Goal: Task Accomplishment & Management: Complete application form

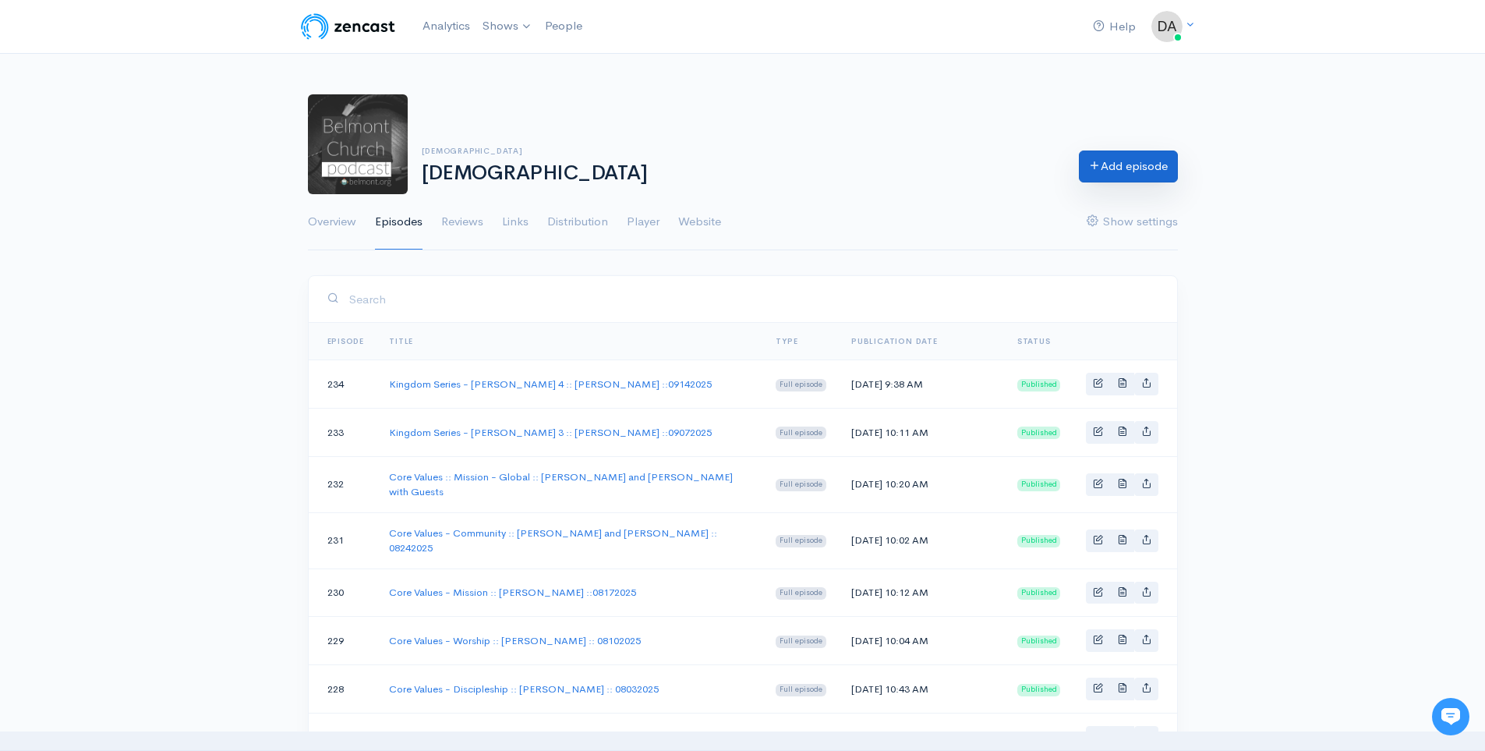
click at [1149, 163] on link "Add episode" at bounding box center [1128, 166] width 99 height 32
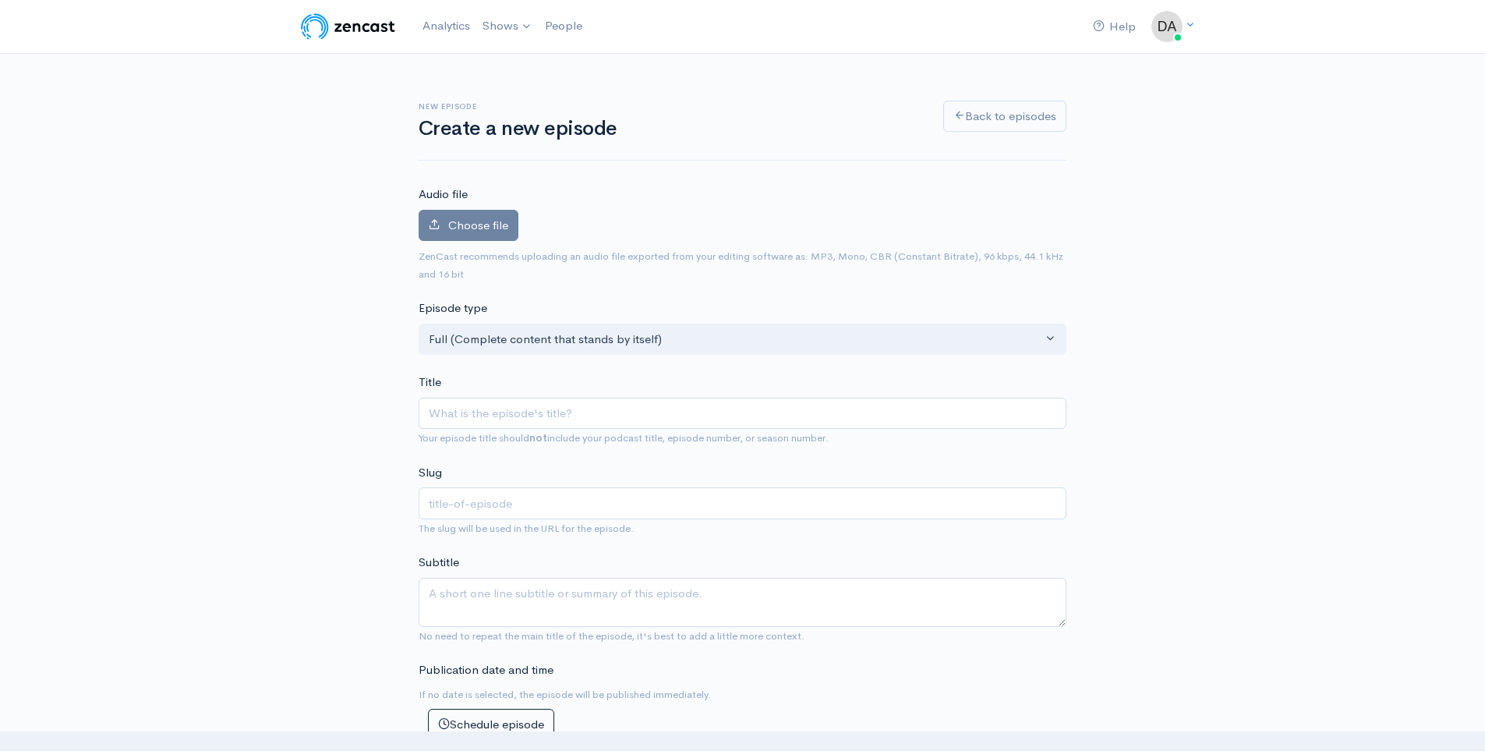
click at [547, 410] on input "Title" at bounding box center [743, 414] width 648 height 32
click at [484, 224] on span "Choose file" at bounding box center [478, 224] width 60 height 15
click at [0, 0] on input "Choose file" at bounding box center [0, 0] width 0 height 0
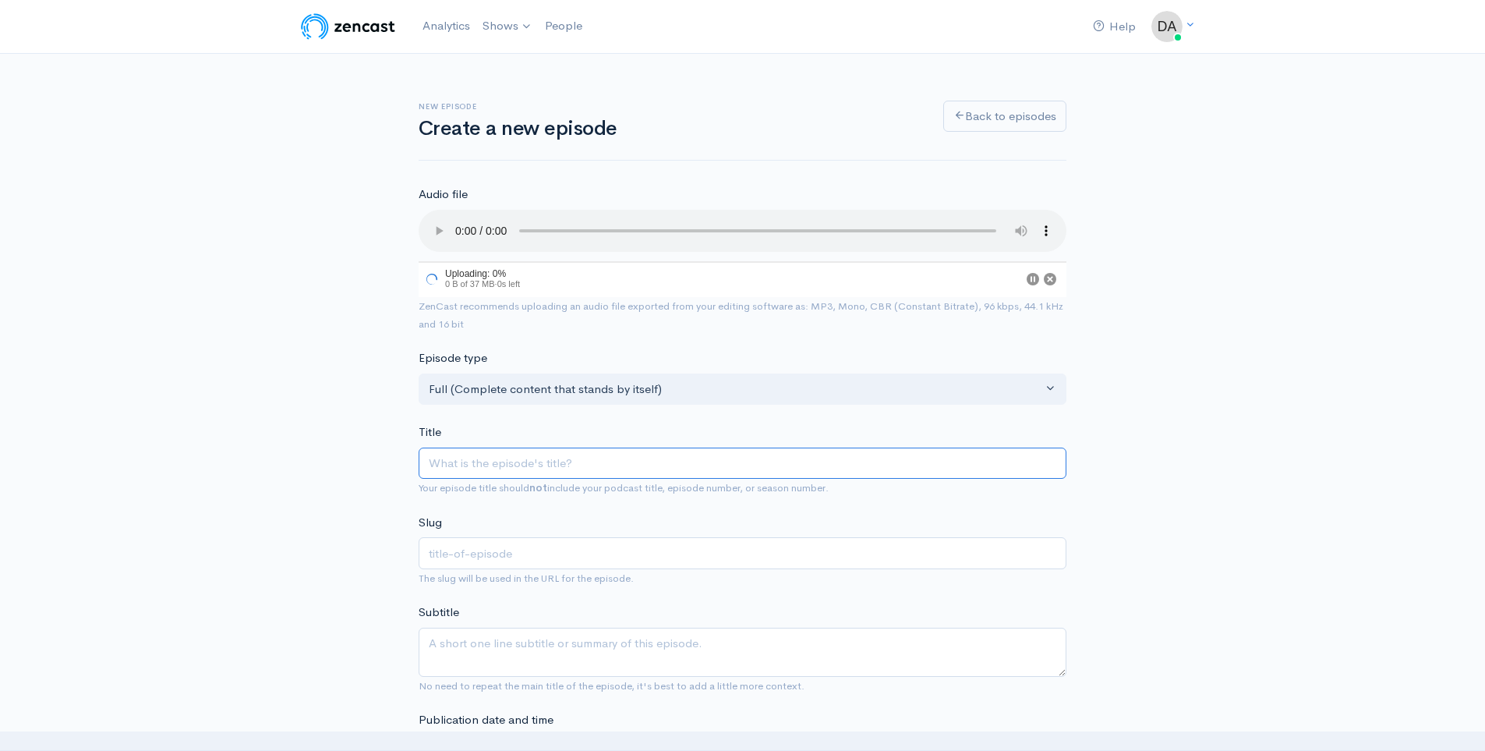
click at [530, 450] on input "Title" at bounding box center [743, 463] width 648 height 32
type input "K"
type input "k"
type input "Kin"
type input "kin"
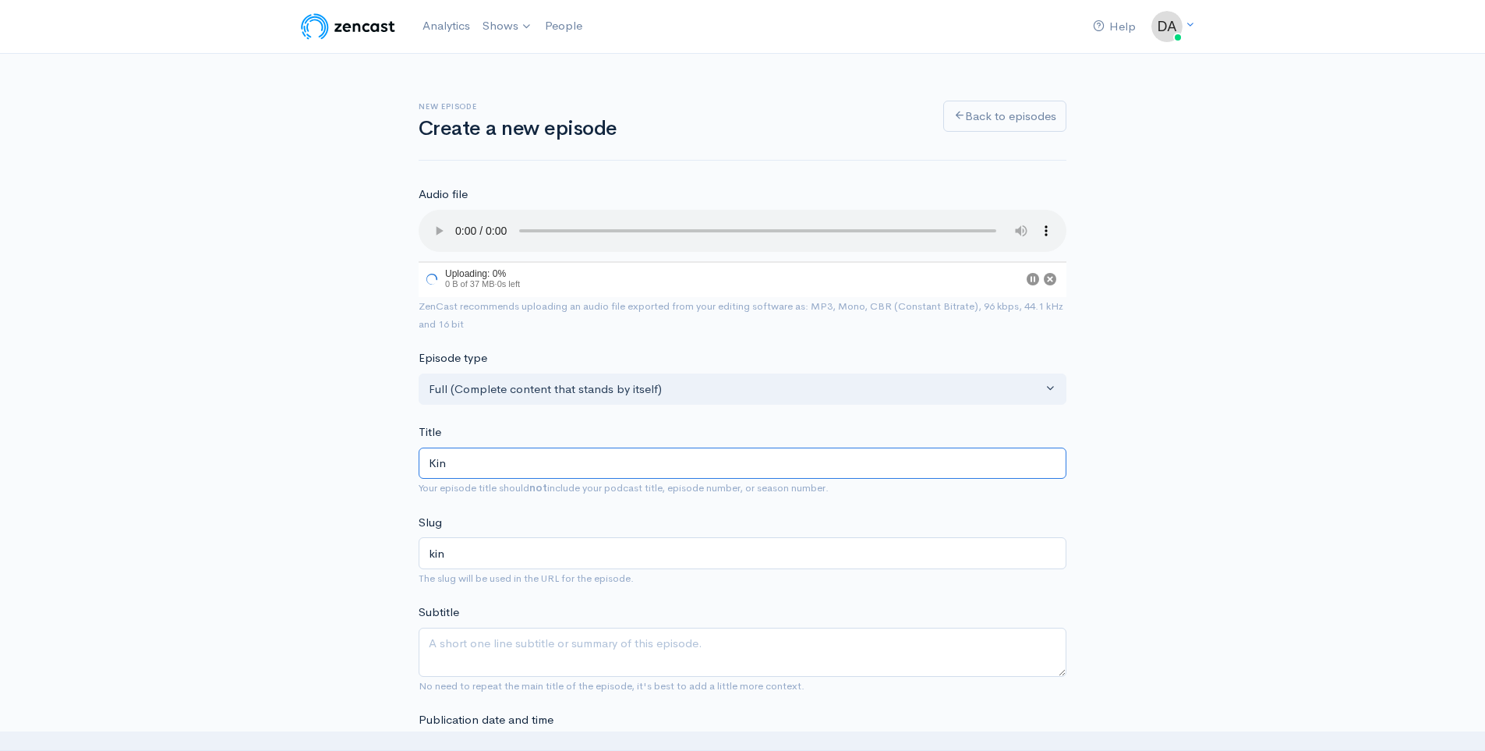
type input "King"
type input "king"
type input "Kingdo"
type input "kingd"
type input "Kingdom"
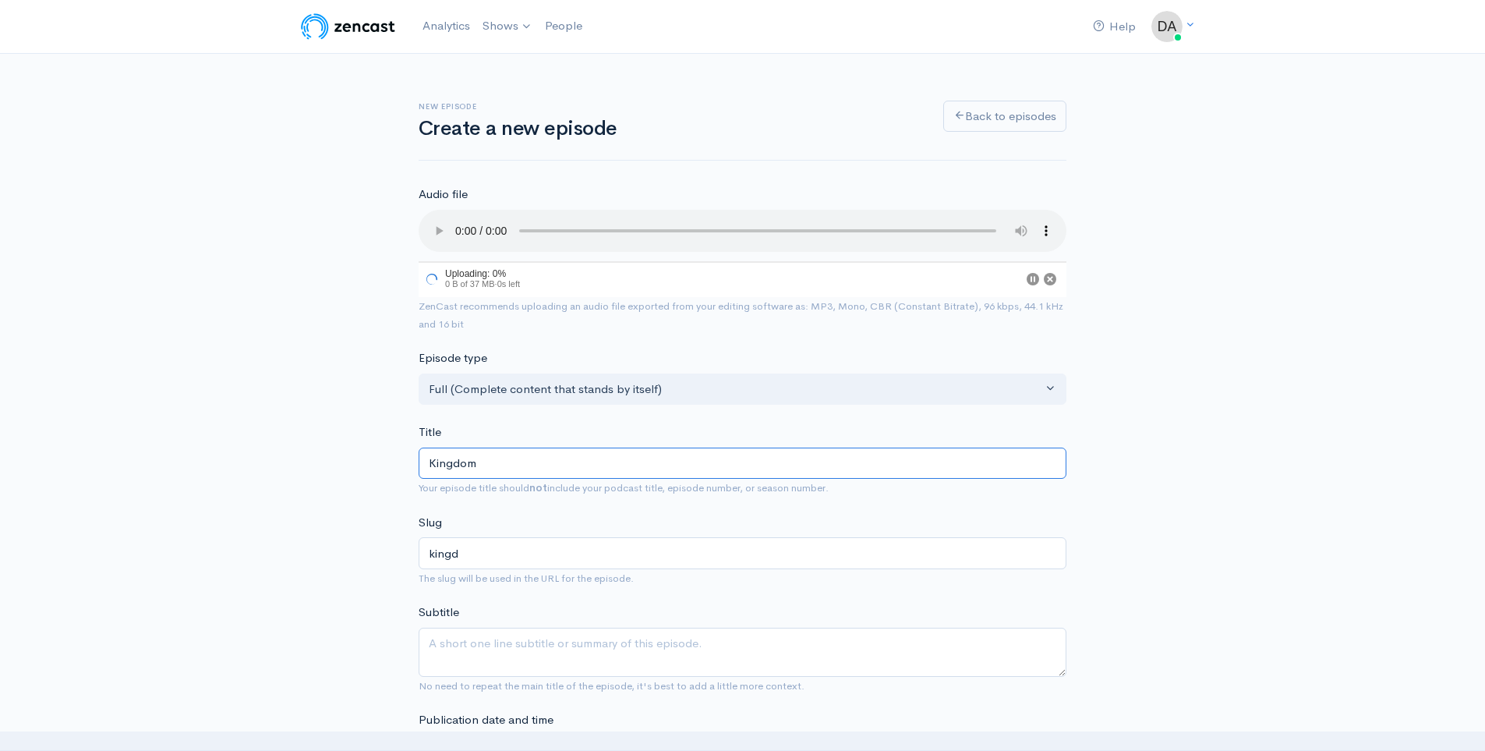
type input "kingdom"
type input "Kingdom S"
type input "kingdom-s"
type input "Kingdom Se"
type input "kingdom-se"
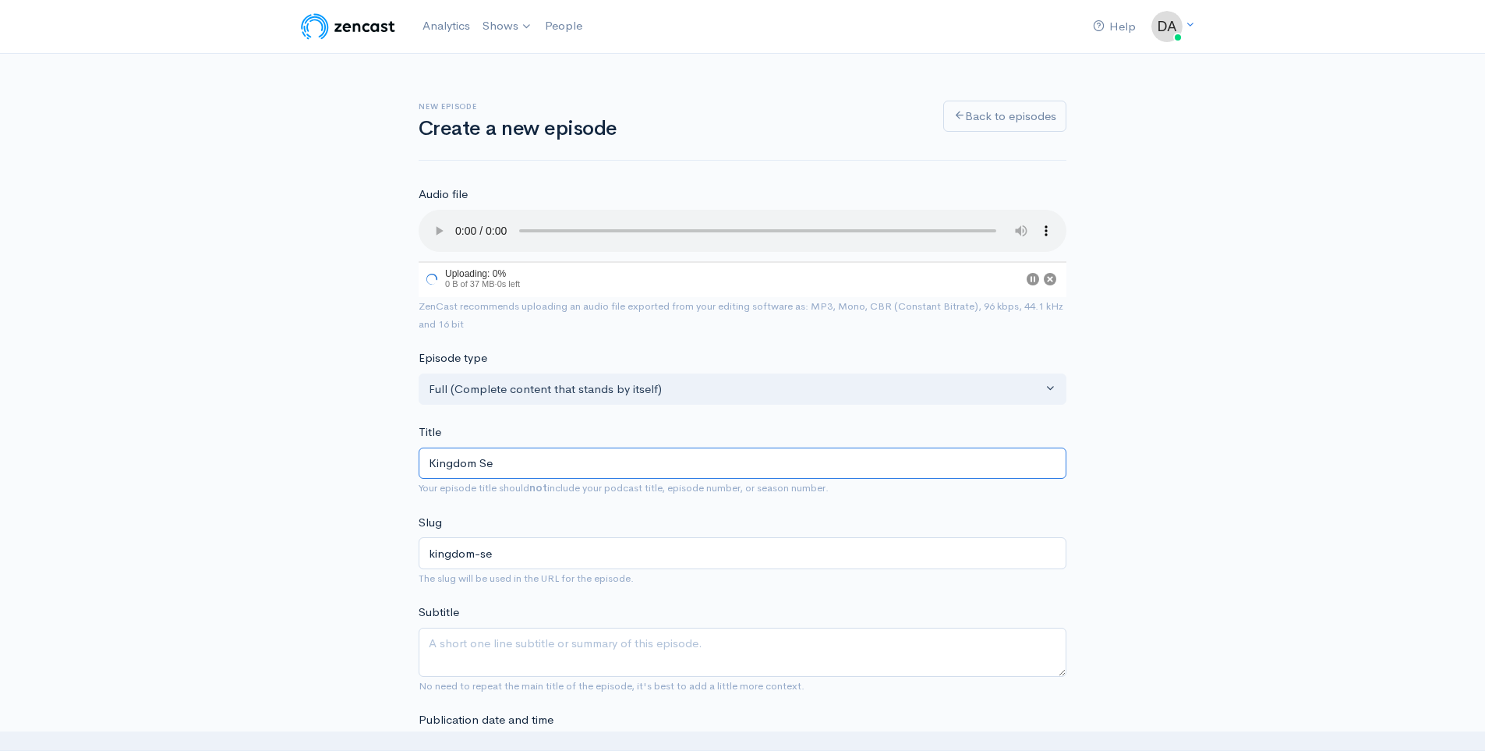
type input "Kingdom Ser"
type input "kingdom-ser"
type input "Kingdom Seri"
type input "kingdom-seri"
type input "Kingdom Series"
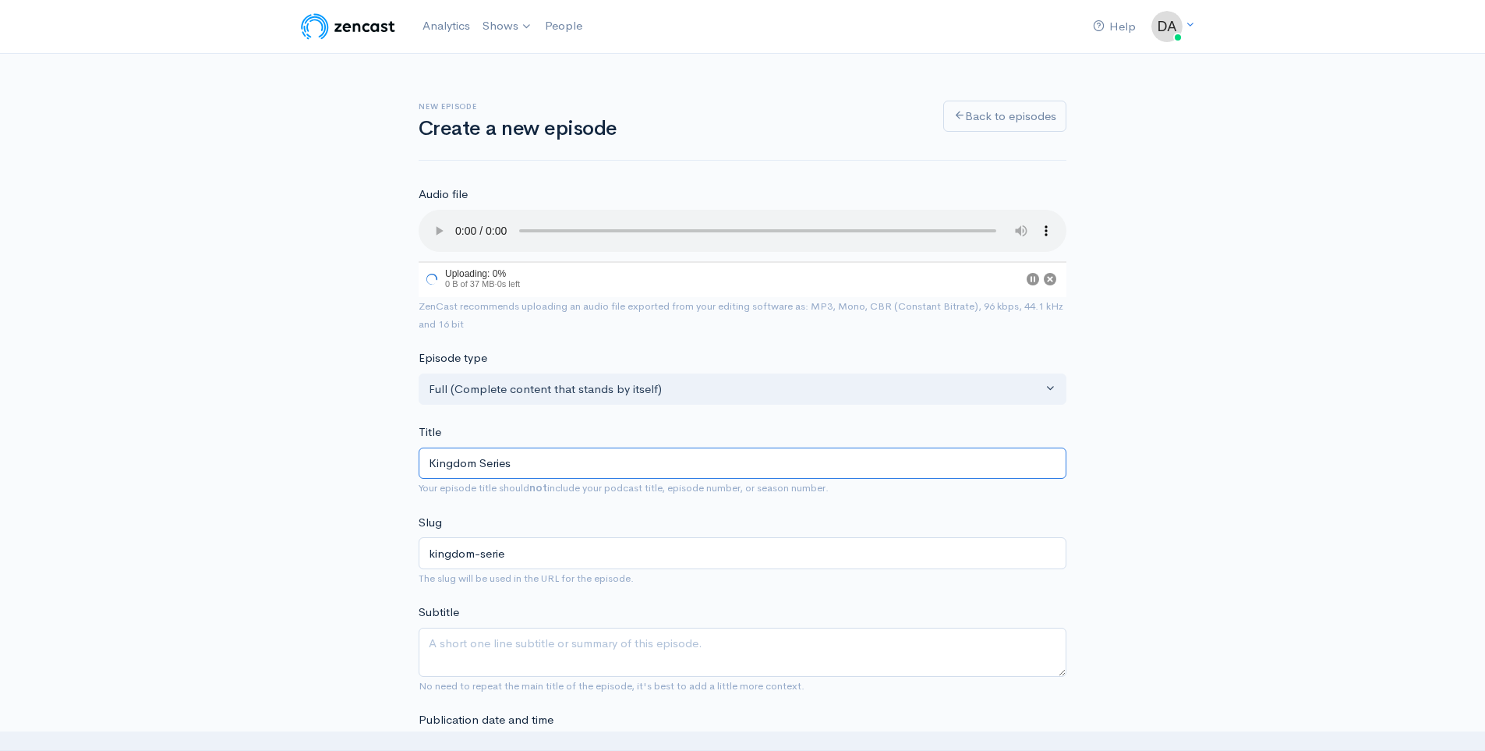
type input "kingdom-series"
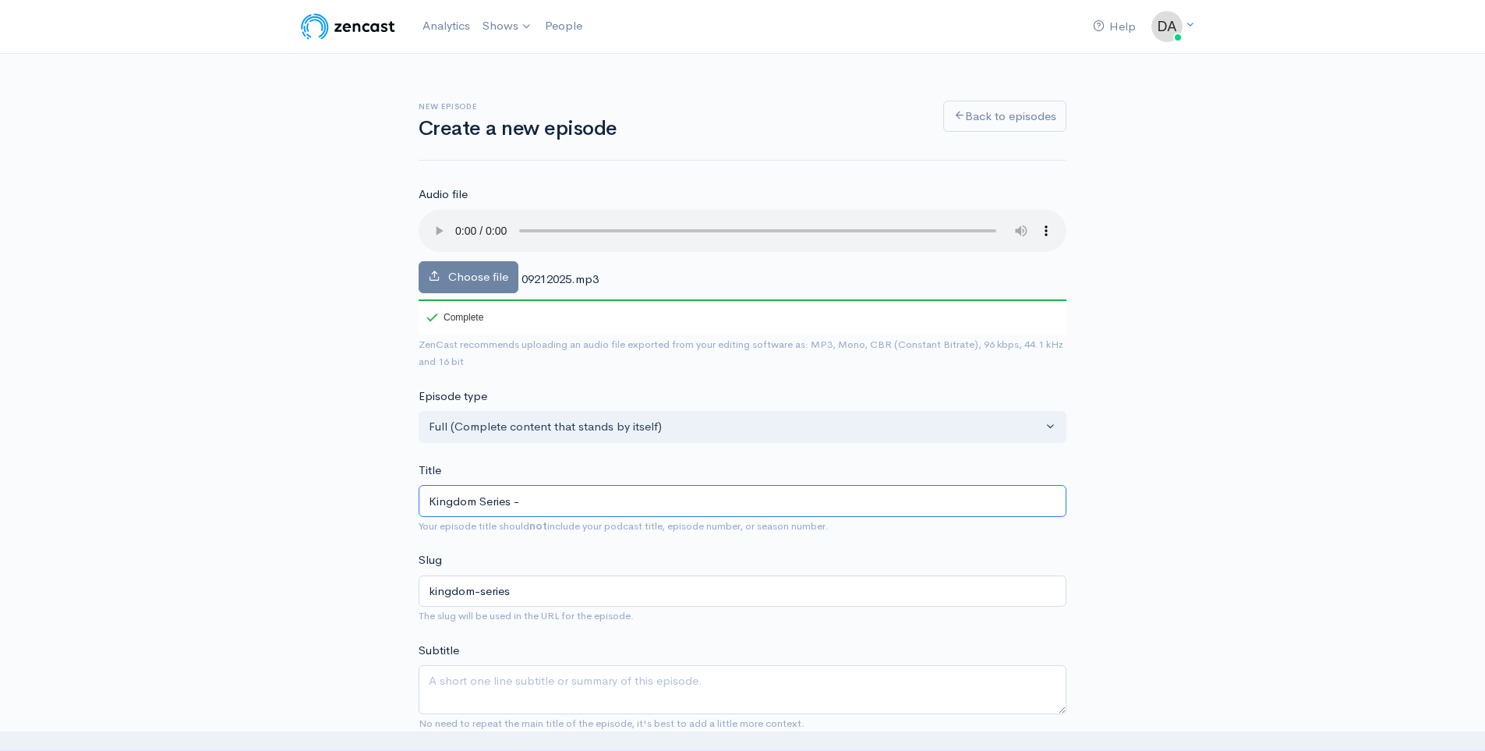
type input "Kingdom Series - S"
type input "kingdom-series-s"
type input "Kingdom Series - St"
type input "kingdom-series-st"
type input "Kingdom Series - Ste"
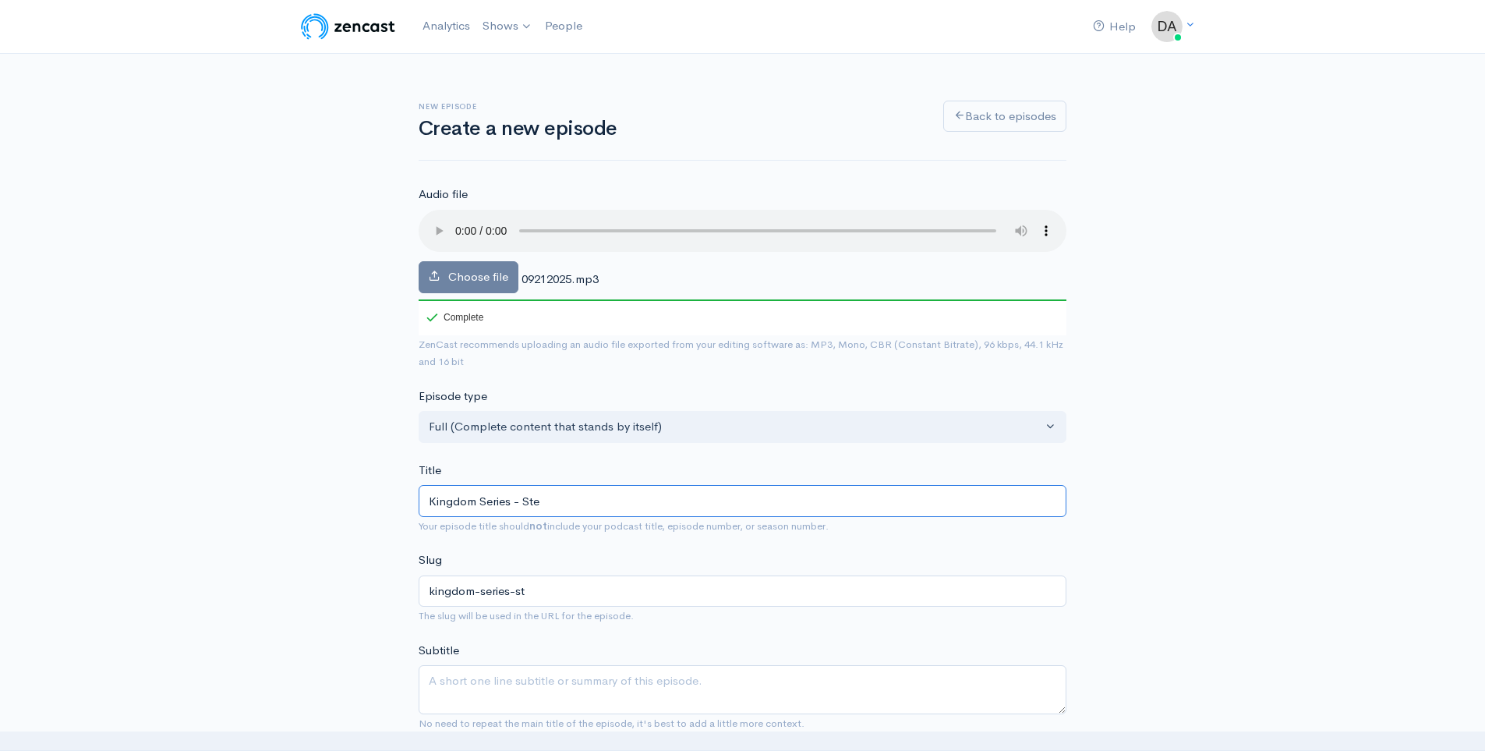
type input "kingdom-series-ste"
type input "Kingdom Series - Stev"
type input "kingdom-series-stev"
type input "Kingdom Series - [PERSON_NAME]"
type input "kingdom-series-[PERSON_NAME]"
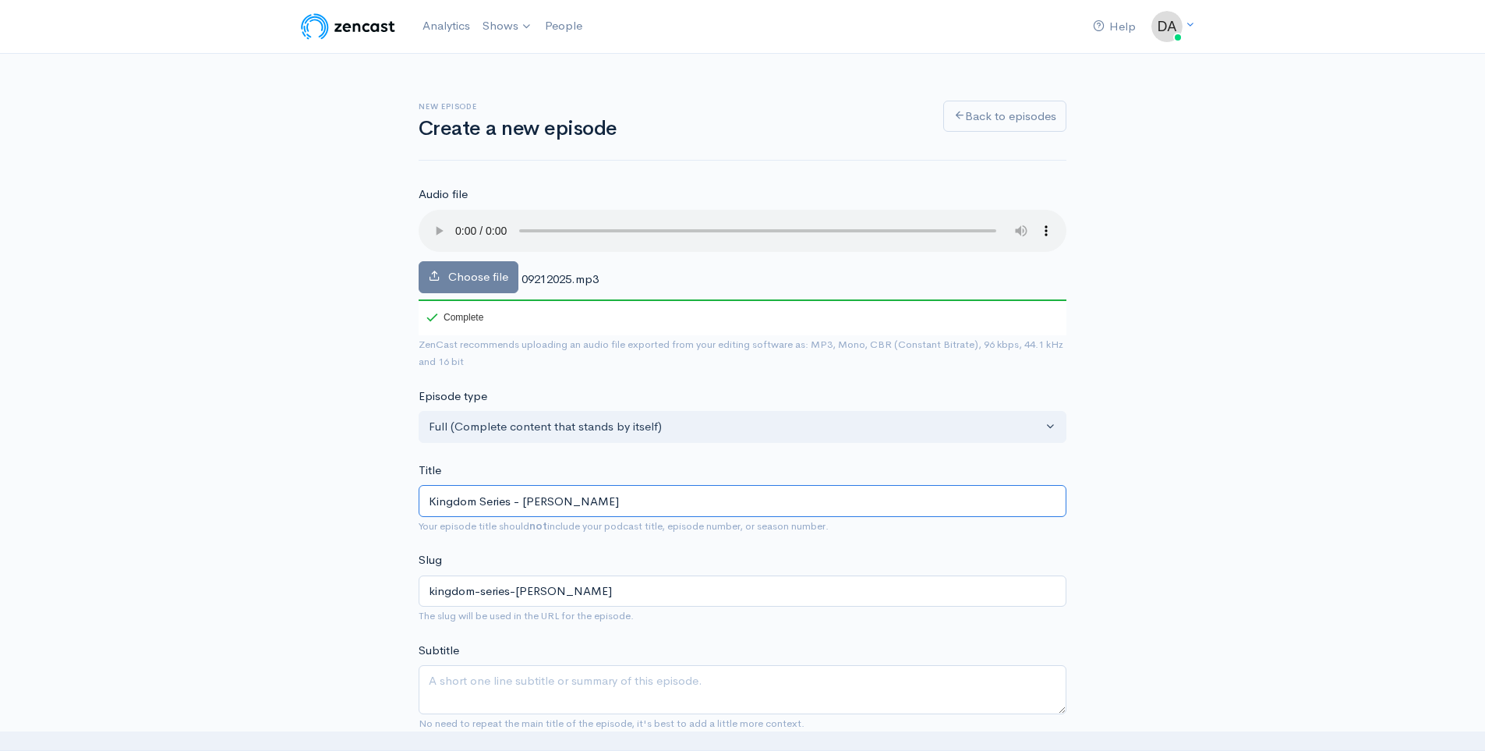
type input "Kingdom Series - [PERSON_NAME]"
type input "kingdom-series-[PERSON_NAME]"
type input "Kingdom Series - [PERSON_NAME]"
type input "kingdom-series-[PERSON_NAME]"
type input "Kingdom Series - [PERSON_NAME]"
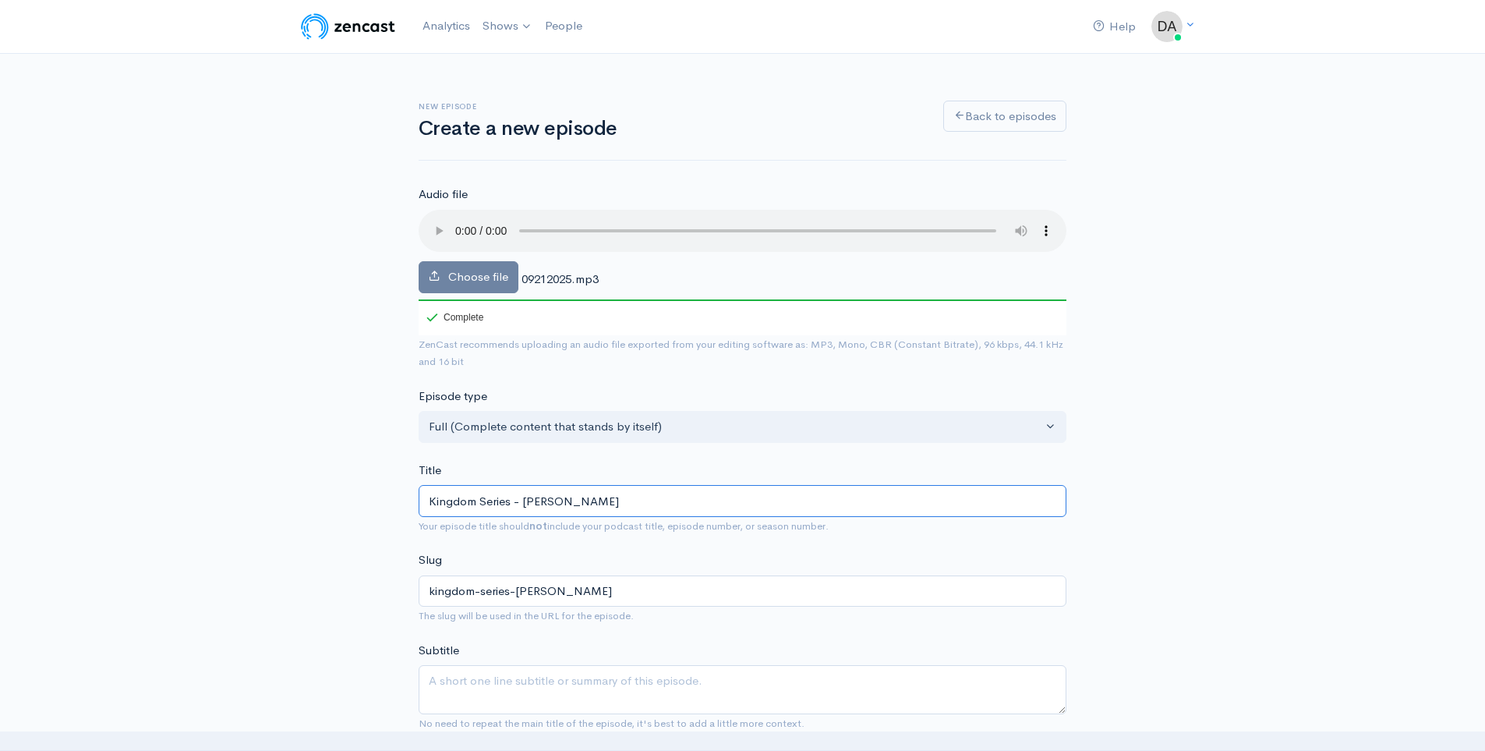
type input "kingdom-series-[PERSON_NAME]-all"
type input "Kingdom Series - [PERSON_NAME]"
type input "kingdom-series-[PERSON_NAME]"
type input "Kingdom Series -"
type input "kingdom-series"
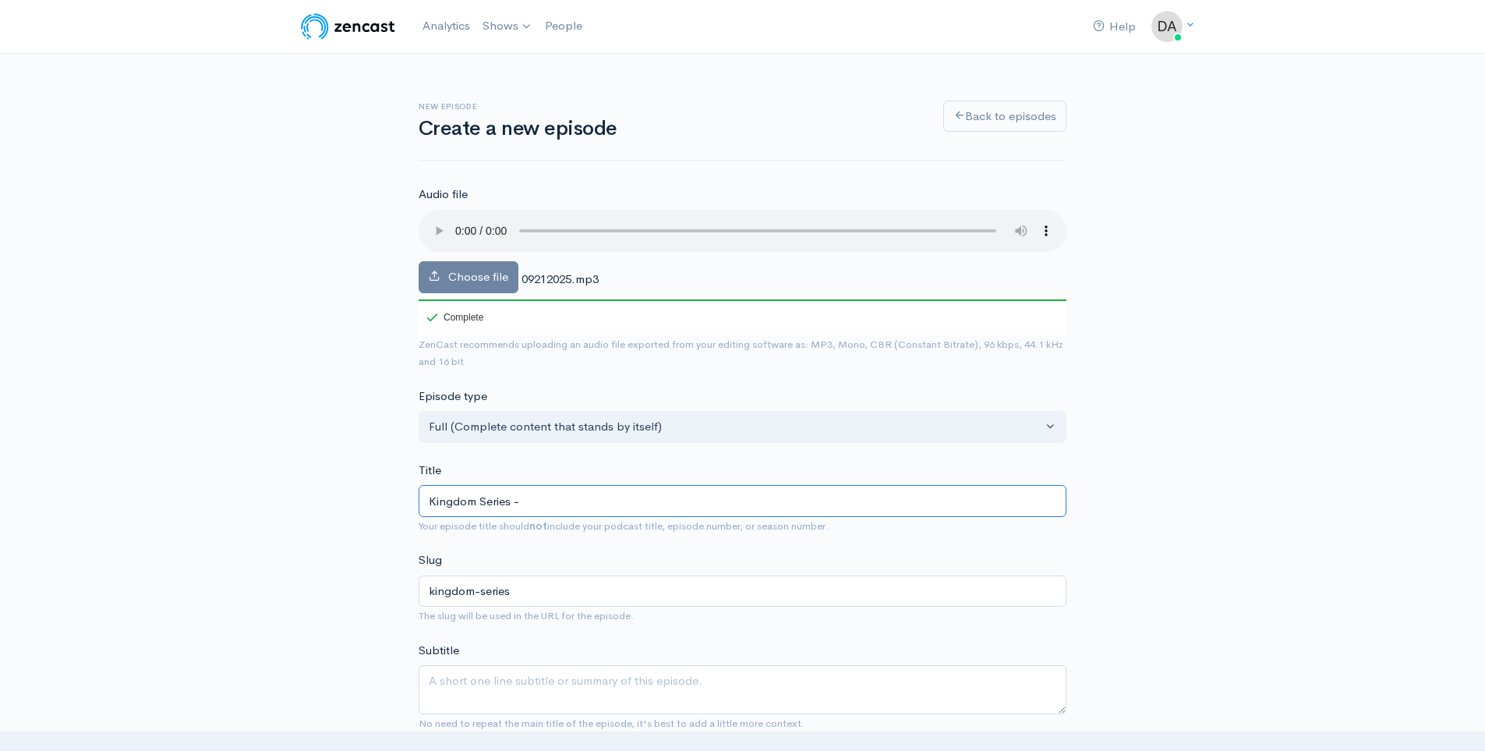
type input "Kingdom Series - M"
type input "kingdom-series-m"
type input "Kingdom Series - Mat"
type input "kingdom-series-mat"
type input "Kingdom Series - [PERSON_NAME]"
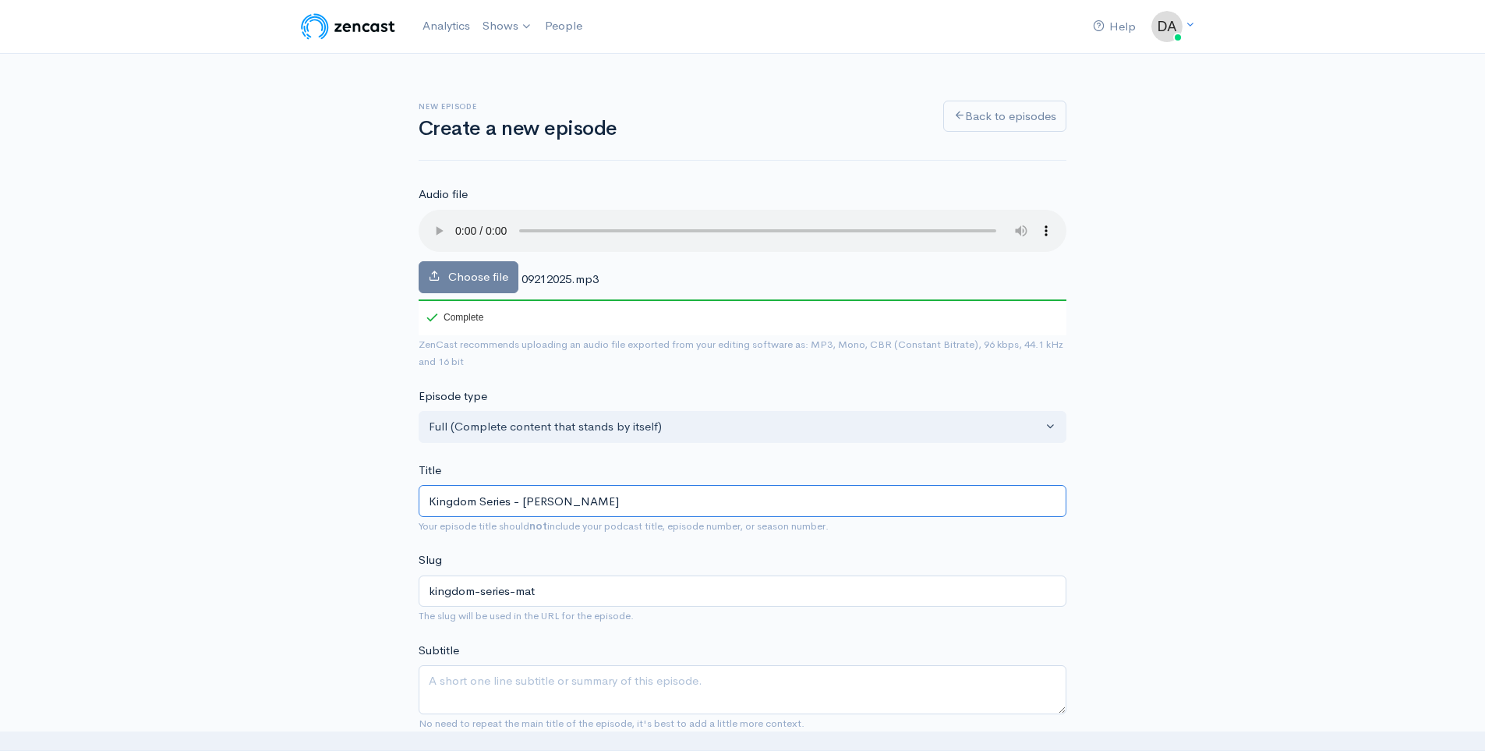
type input "kingdom-series-matt"
type input "Kingdom Series - Matth"
type input "kingdom-series-matth"
type input "Kingdom Series - [PERSON_NAME]"
type input "kingdom-series-[PERSON_NAME]"
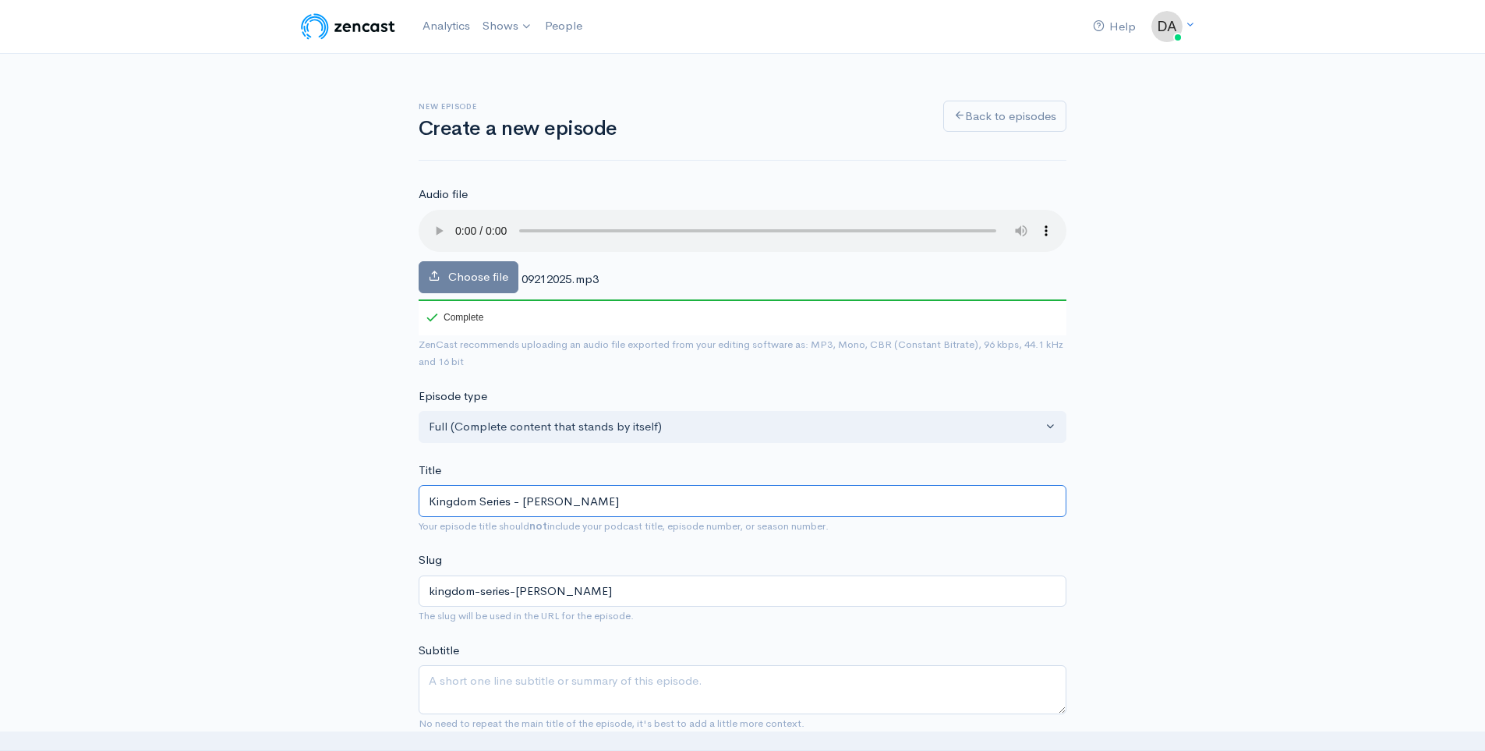
type input "Kingdom Series - [PERSON_NAME] 5"
type input "kingdom-series-[PERSON_NAME]-5"
type input "Kingdom Series - [PERSON_NAME] 5 :: S"
type input "kingdom-series-[PERSON_NAME]-5-s"
type input "Kingdom Series - [PERSON_NAME] 5 :: St"
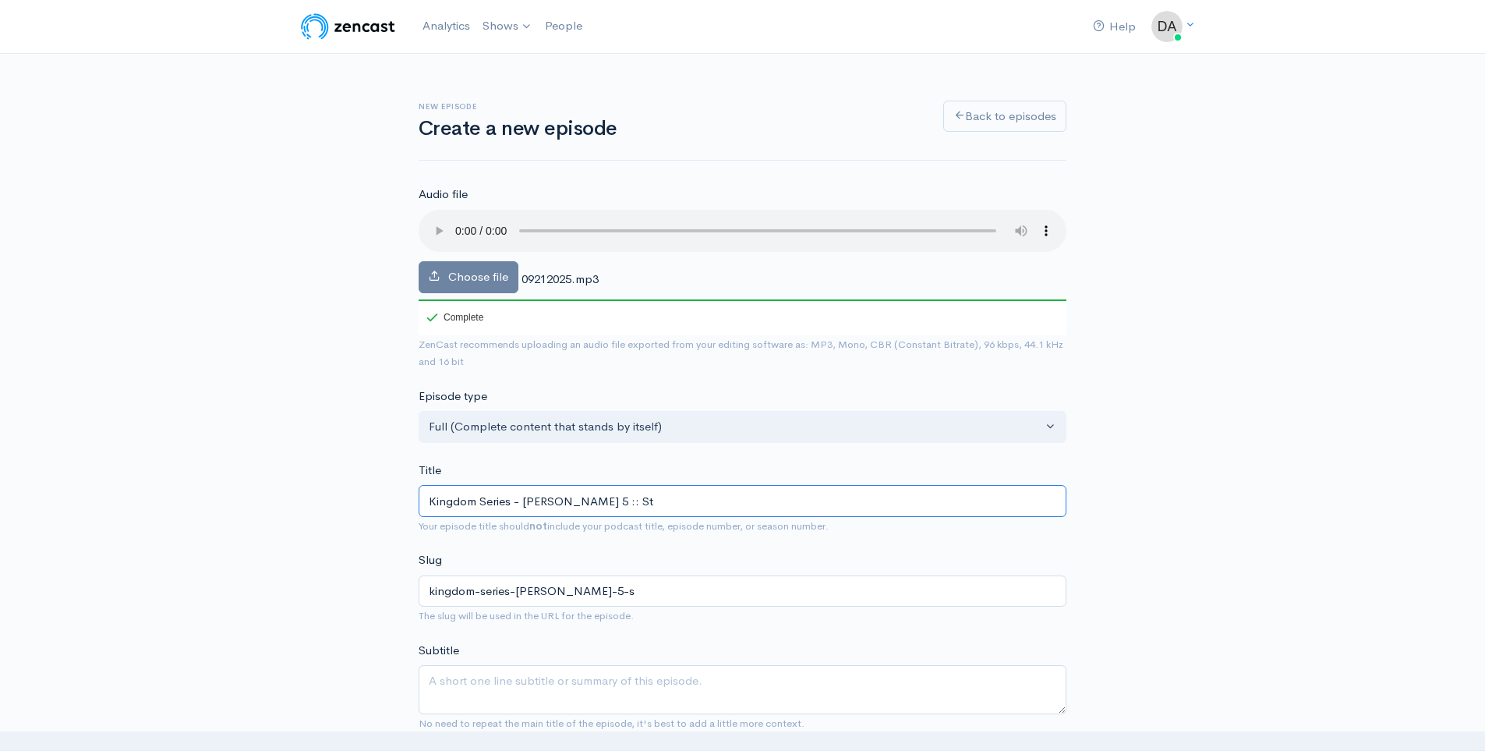
type input "kingdom-series-[PERSON_NAME]-5-st"
type input "Kingdom Series - [PERSON_NAME] 5 :: Ste"
type input "kingdom-series-[PERSON_NAME]-5-ste"
type input "Kingdom Series - [PERSON_NAME] 5 :: [PERSON_NAME]"
type input "kingdom-series-[PERSON_NAME]-5-[PERSON_NAME]"
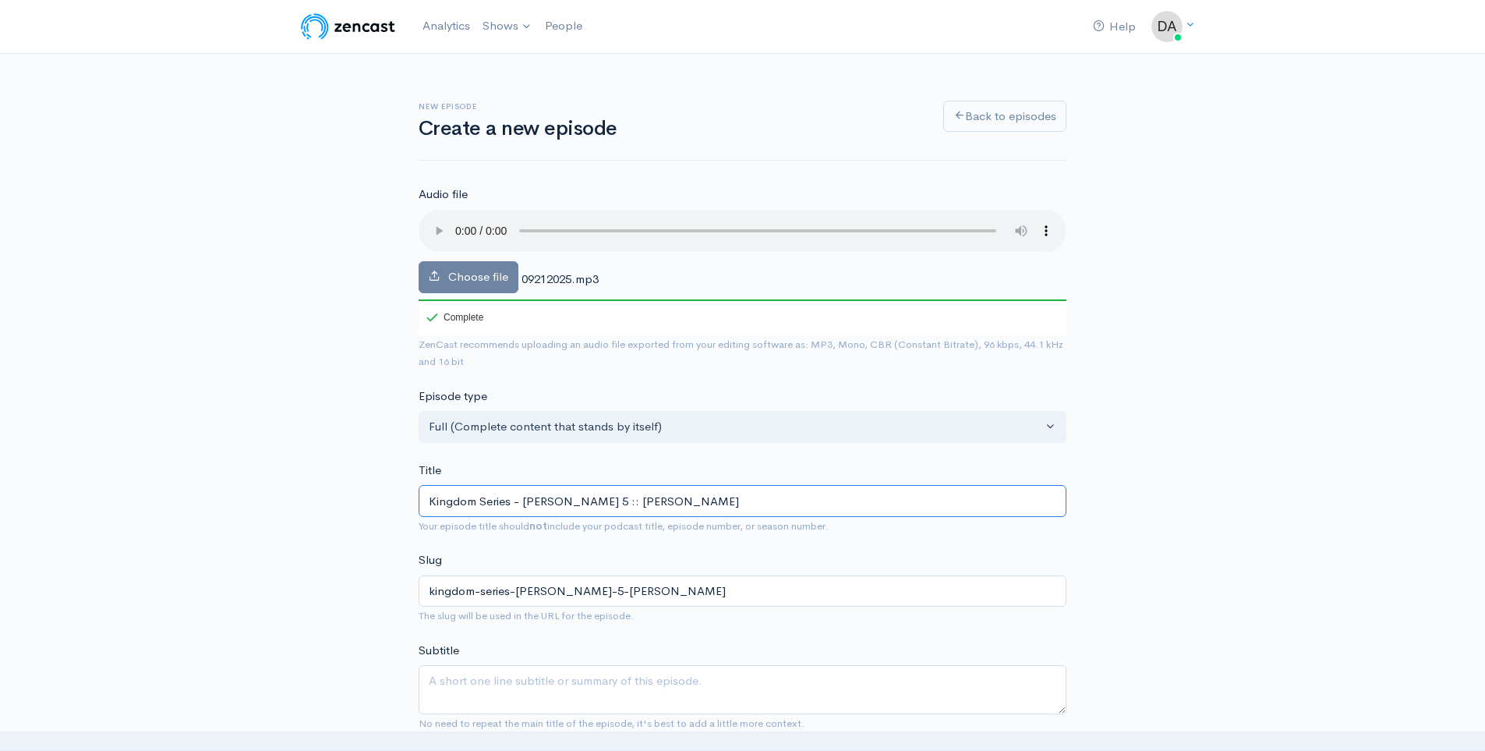
type input "Kingdom Series - [PERSON_NAME] 5 :: [PERSON_NAME]"
type input "kingdom-series-[PERSON_NAME]-5-[PERSON_NAME]"
type input "Kingdom Series - [PERSON_NAME] 5 :: [PERSON_NAME]"
type input "kingdom-series-[PERSON_NAME]-5-[PERSON_NAME]-all"
type input "Kingdom Series - [PERSON_NAME] 5 :: [PERSON_NAME]"
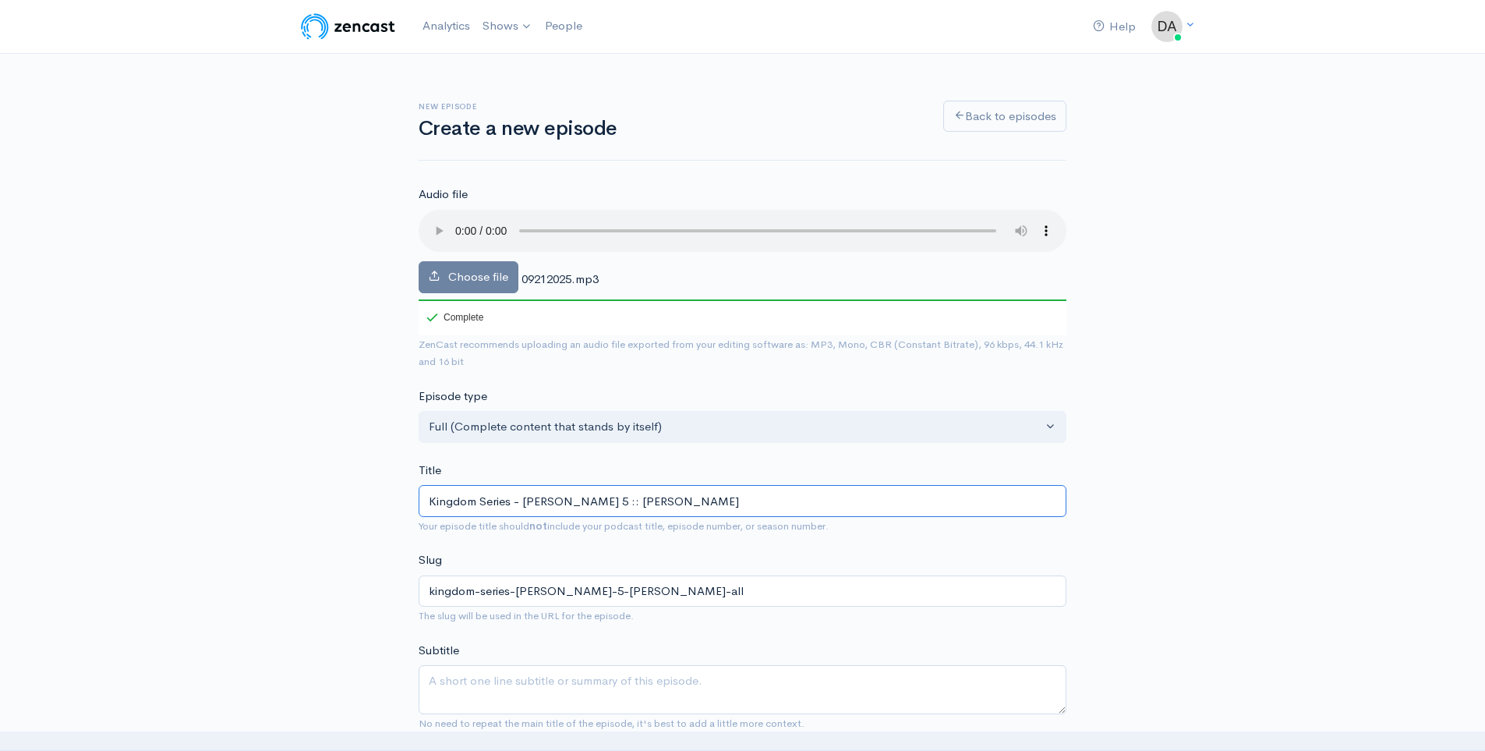
type input "kingdom-series-[PERSON_NAME]-5-[PERSON_NAME]"
type input "Kingdom Series - [PERSON_NAME] 5 :: [PERSON_NAME] :: 09"
type input "kingdom-series-[PERSON_NAME]-5-[PERSON_NAME]-09"
type input "Kingdom Series - [PERSON_NAME] 5 :: [PERSON_NAME] :: 092"
type input "kingdom-series-[PERSON_NAME]-5-[PERSON_NAME]-092"
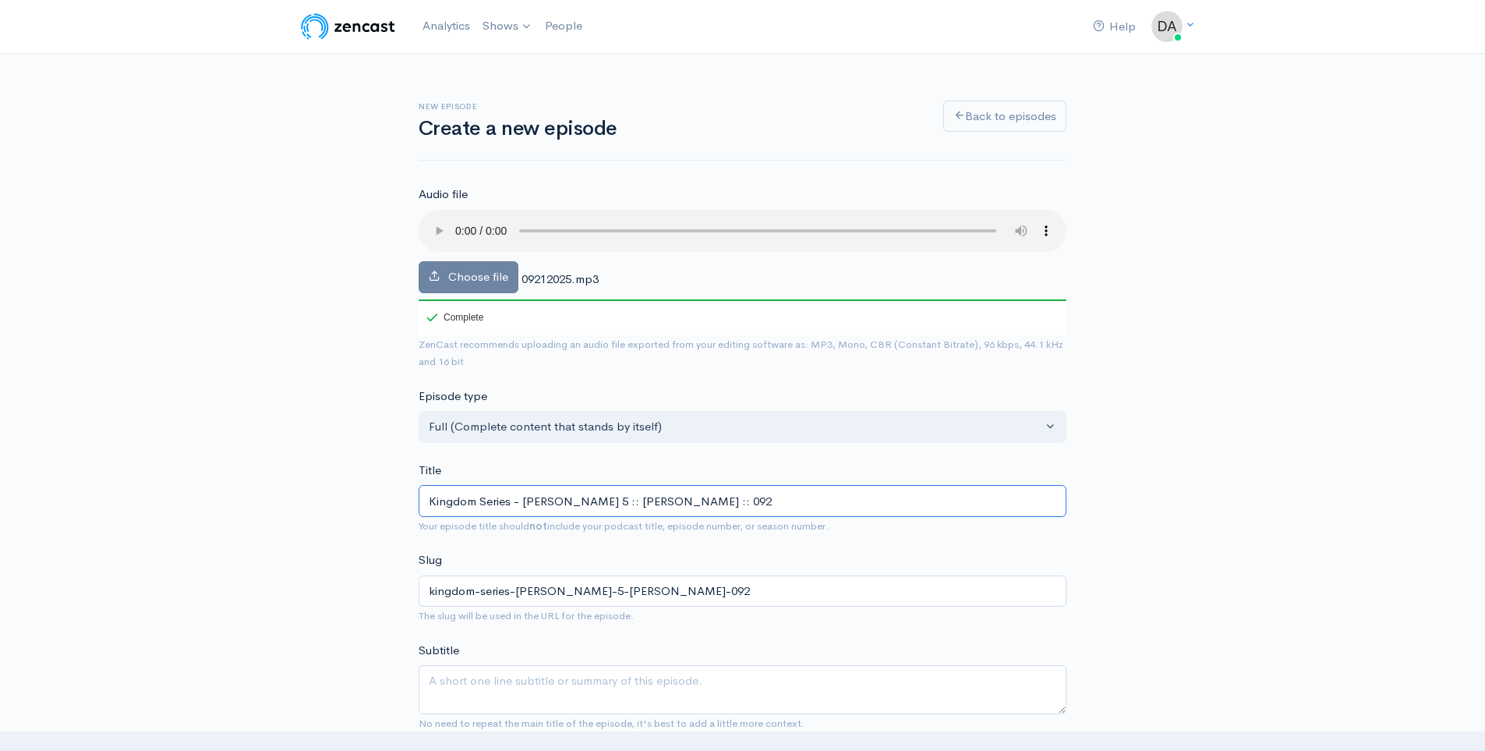
type input "Kingdom Series - [PERSON_NAME] 5 :: [PERSON_NAME] :: 0921"
type input "kingdom-series-[PERSON_NAME]-5-[PERSON_NAME]-0921"
type input "Kingdom Series - [PERSON_NAME] 5 :: [PERSON_NAME] :: 09212"
type input "kingdom-series-[PERSON_NAME]-5-[PERSON_NAME]-09212"
type input "Kingdom Series - [PERSON_NAME] 5 :: [PERSON_NAME] :: 0921202"
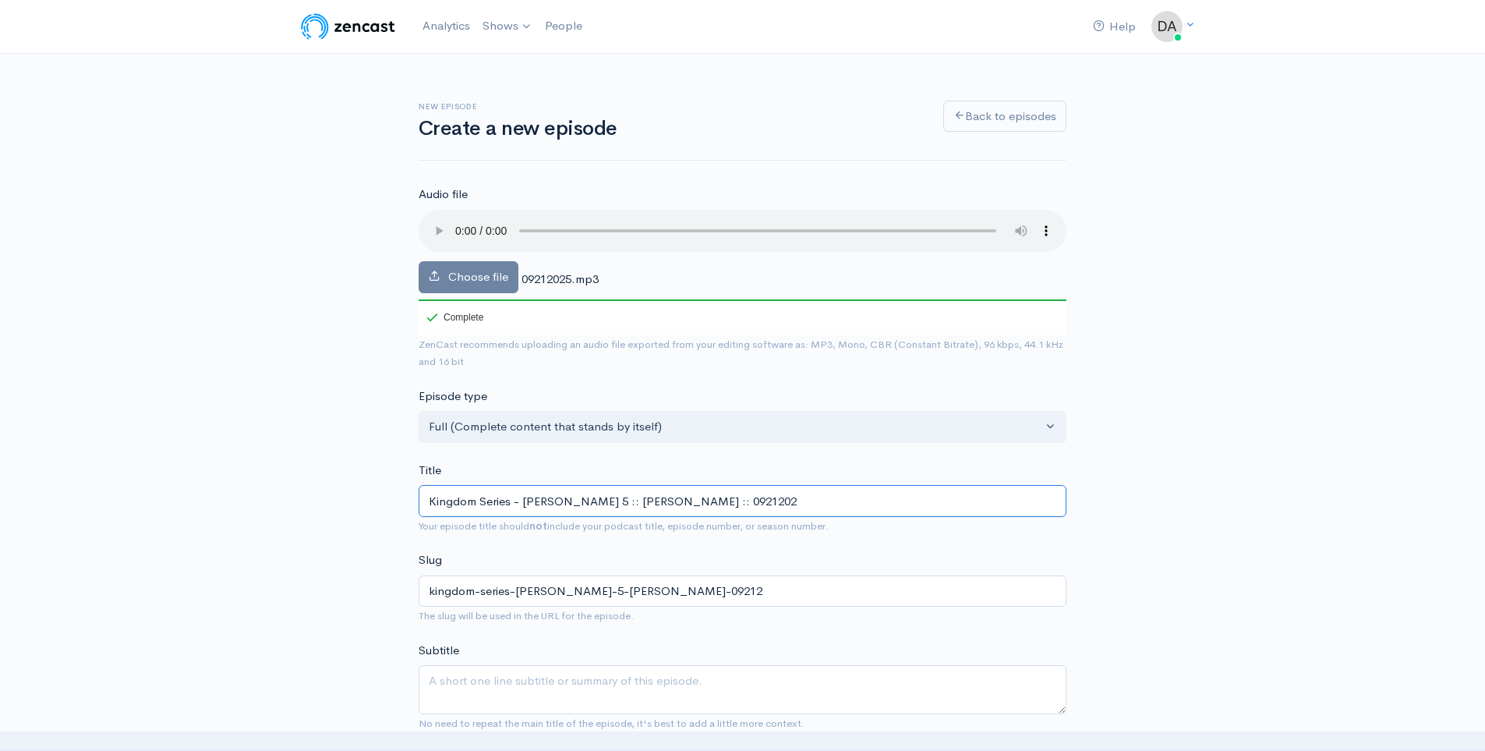
type input "kingdom-series-[PERSON_NAME]-5-[PERSON_NAME]-0921202"
type input "Kingdom Series - [PERSON_NAME] 5 :: [PERSON_NAME] :: 09212025"
type input "kingdom-series-[PERSON_NAME]-5-[PERSON_NAME]-09212025"
type input "Kingdom Series - [PERSON_NAME] 5 :: [PERSON_NAME] :: 09212025"
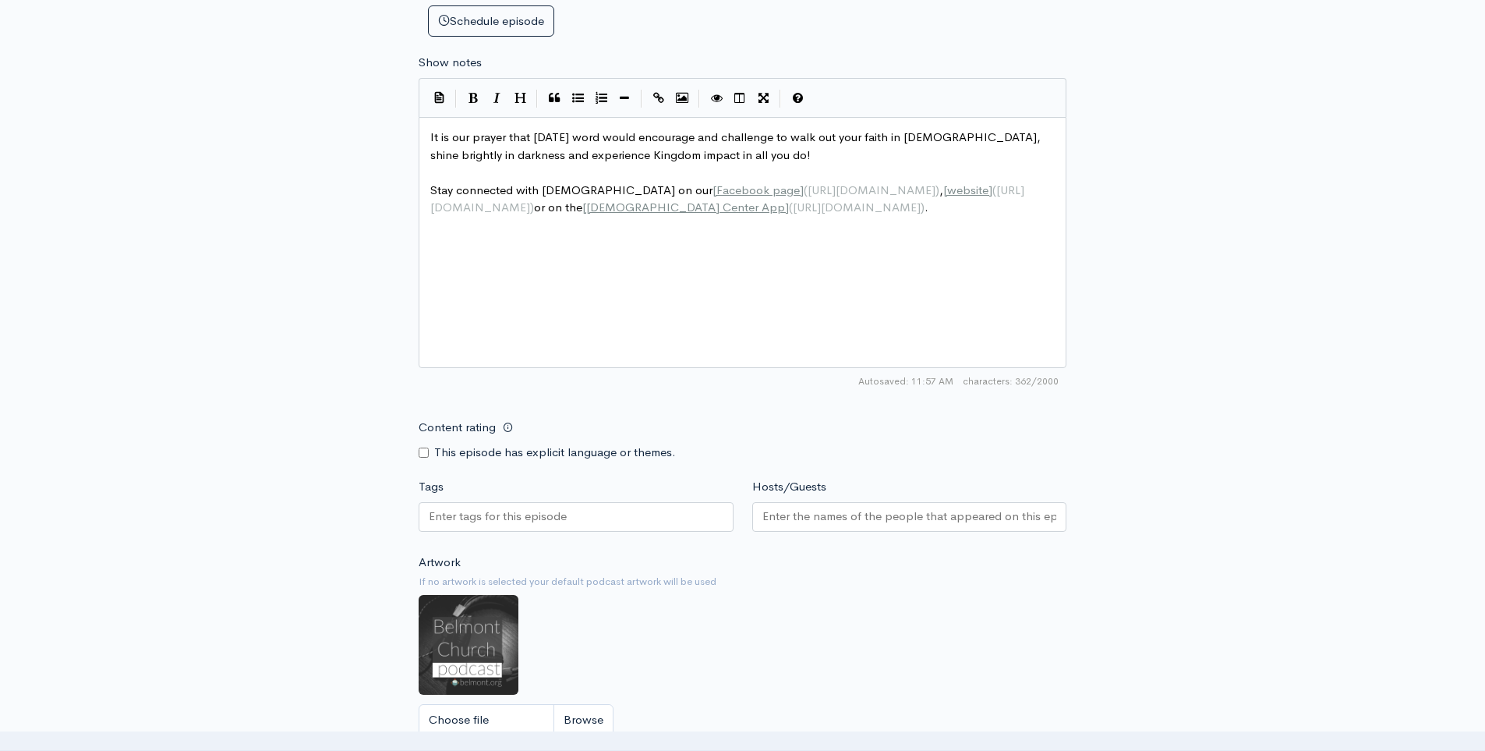
scroll to position [818, 0]
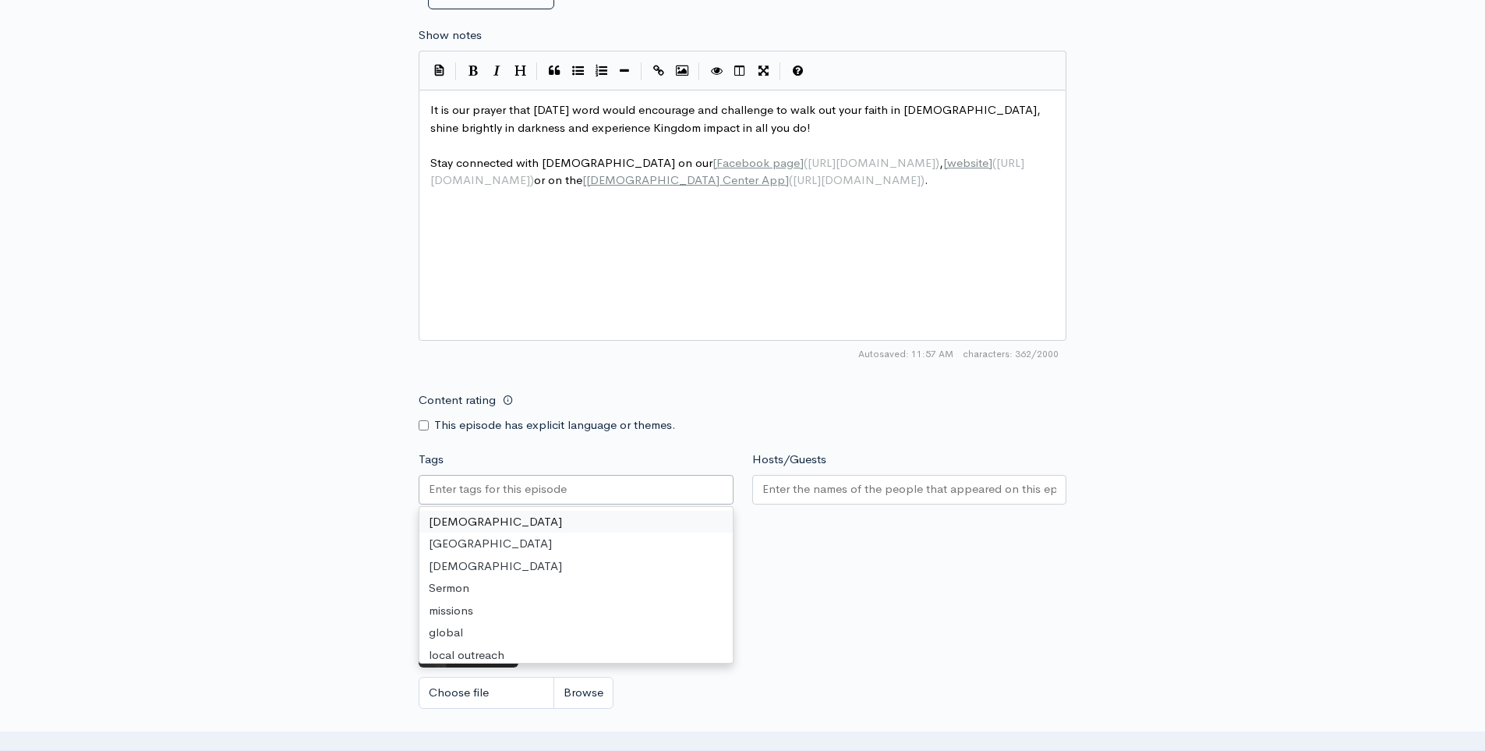
click at [637, 485] on div at bounding box center [576, 490] width 315 height 30
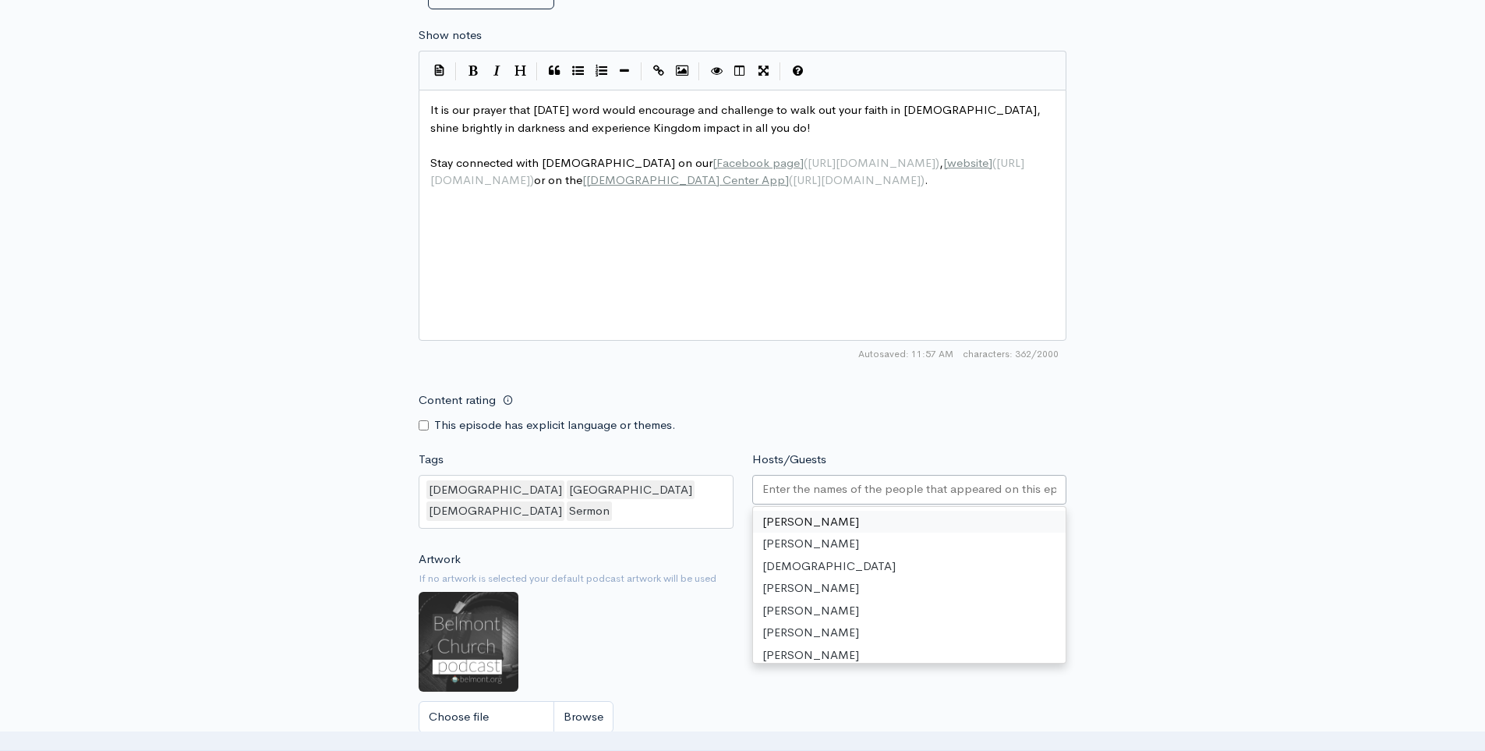
click at [796, 496] on input "Hosts/Guests" at bounding box center [909, 489] width 295 height 18
click at [272, 433] on div "New episode Create a new episode Back to episodes Audio file Choose file 092120…" at bounding box center [742, 61] width 1485 height 1652
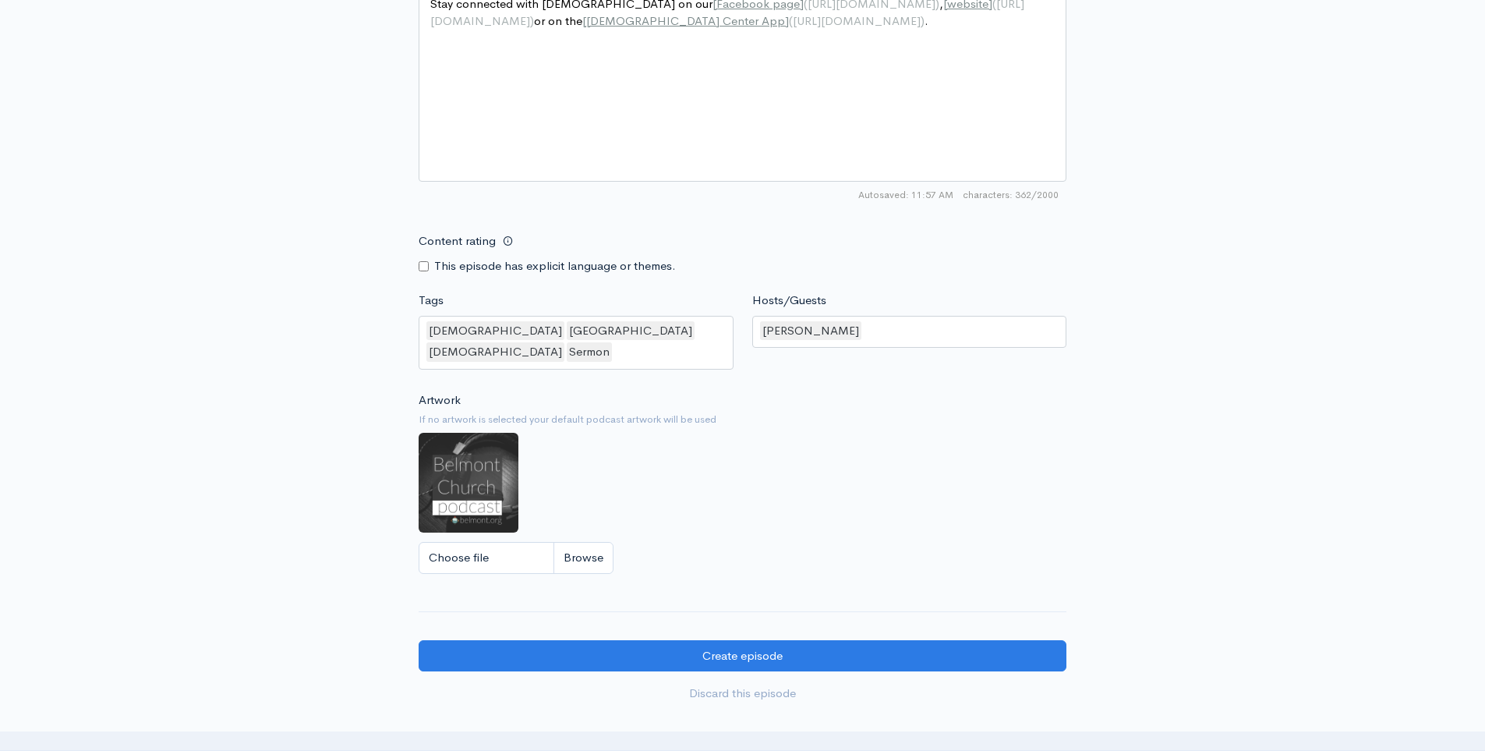
scroll to position [1136, 0]
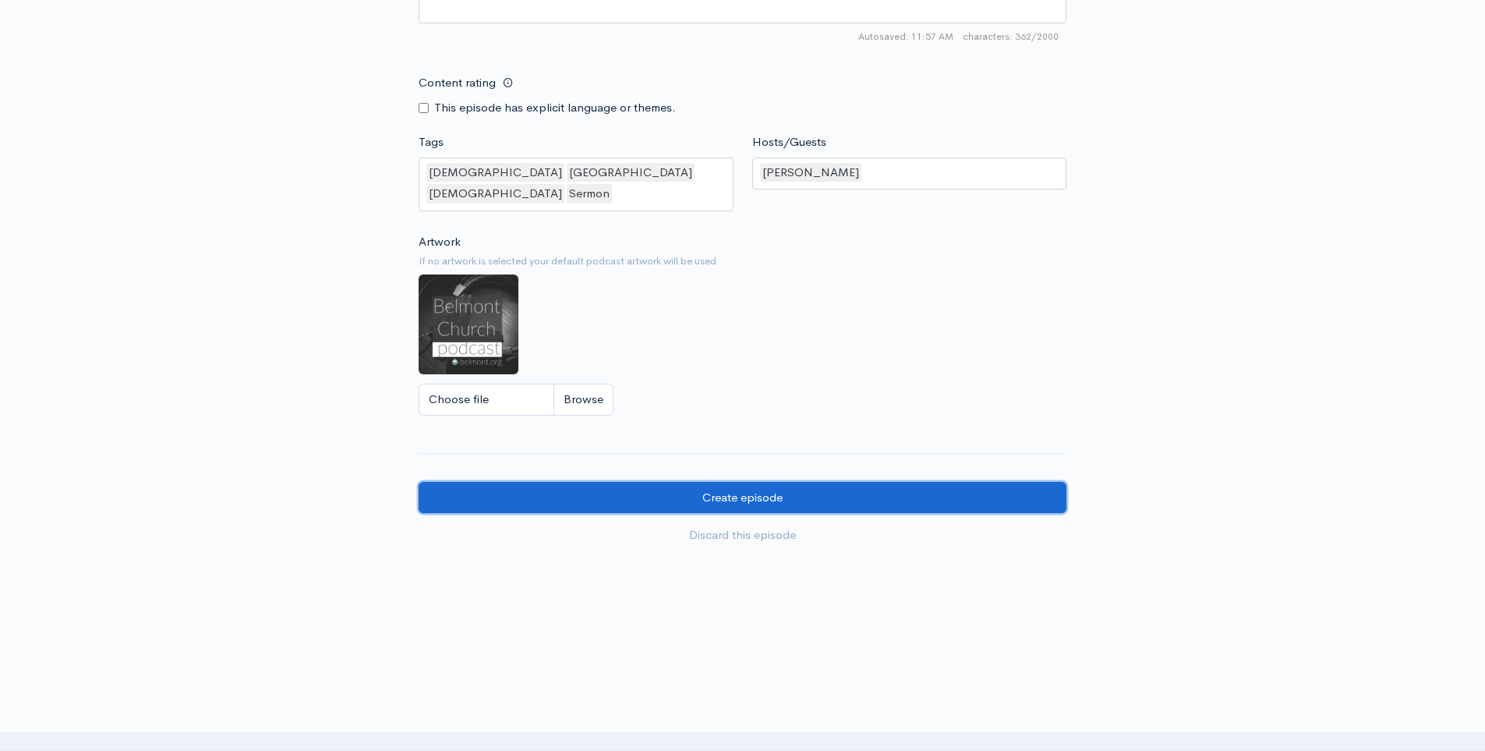
click at [624, 482] on input "Create episode" at bounding box center [743, 498] width 648 height 32
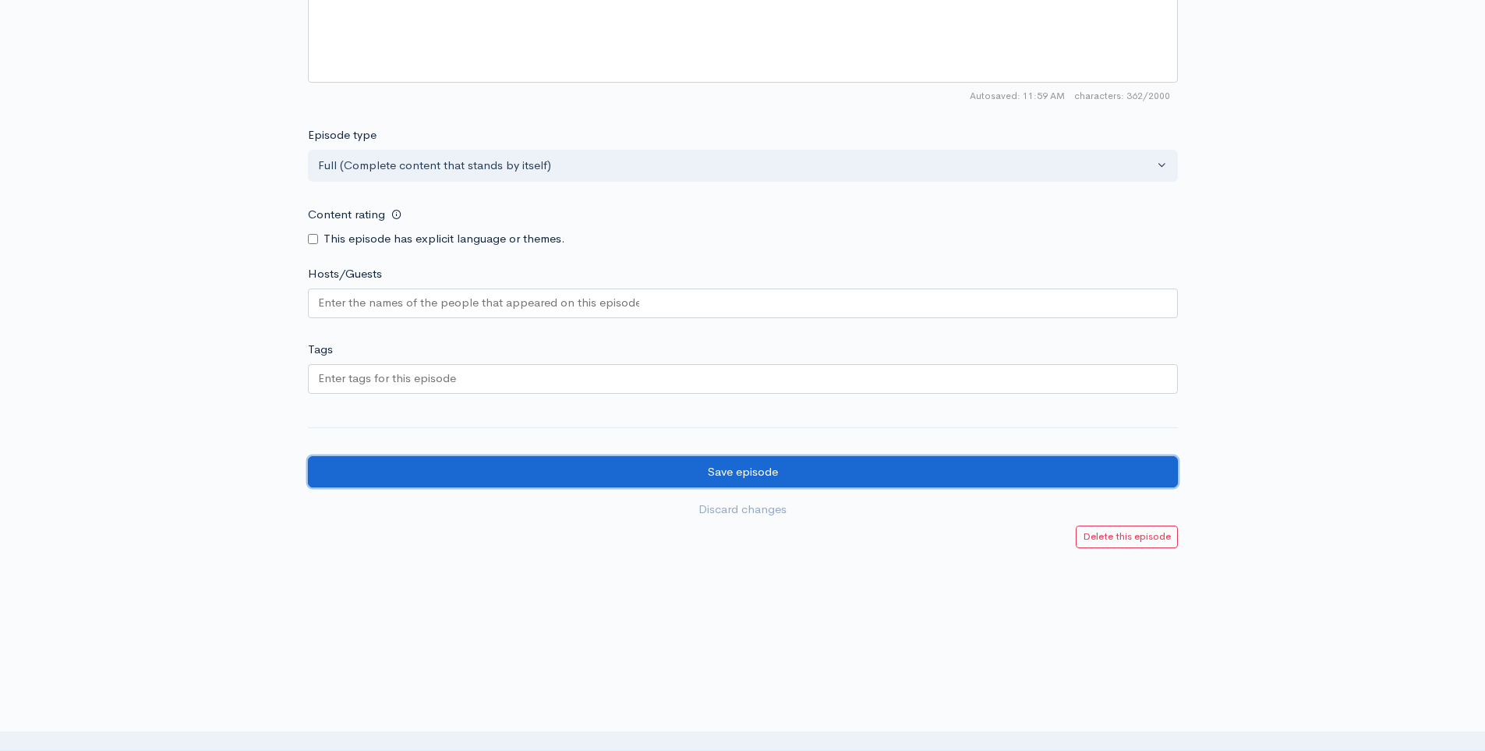
click at [882, 463] on input "Save episode" at bounding box center [743, 472] width 870 height 32
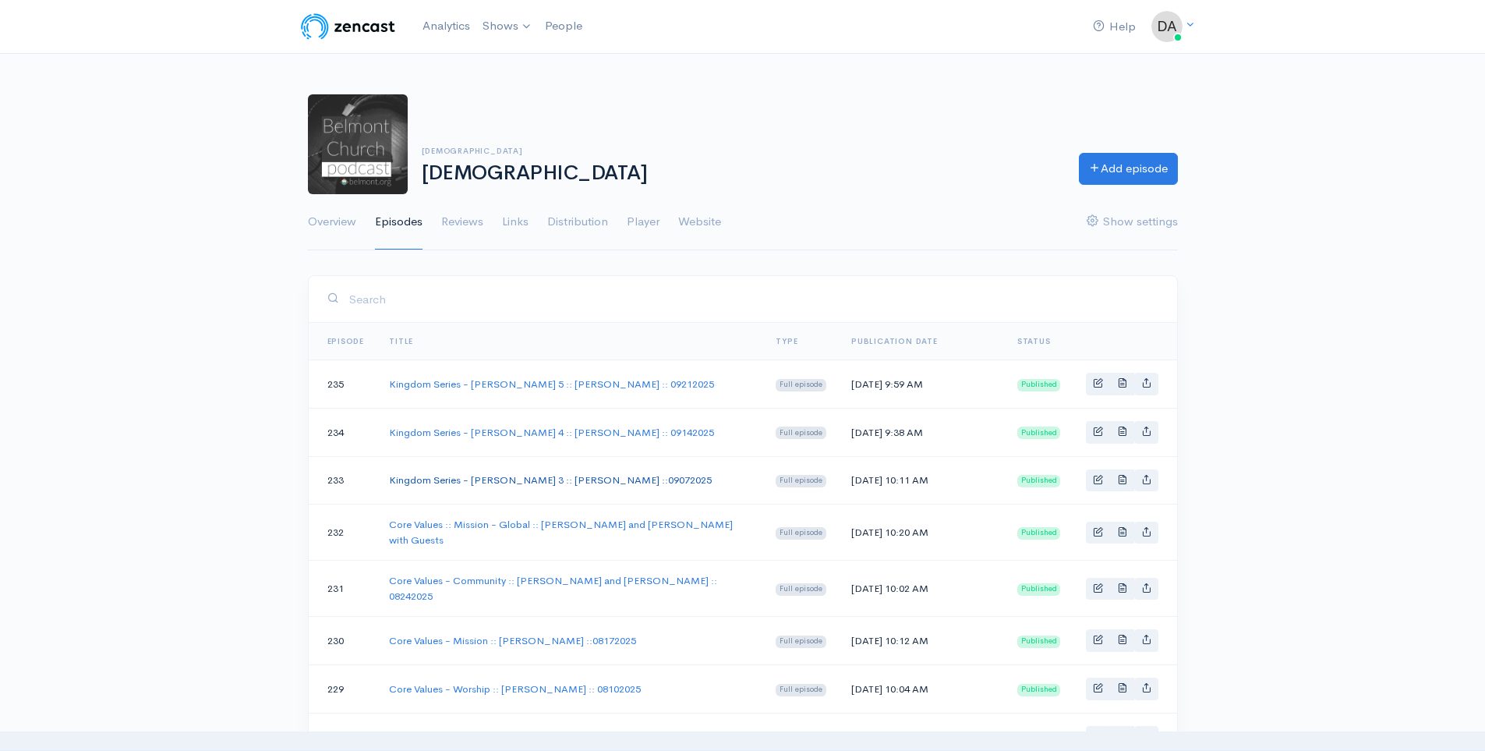
click at [541, 481] on link "Kingdom Series - Matthew 3 :: Steve Allen ::09072025" at bounding box center [550, 479] width 323 height 13
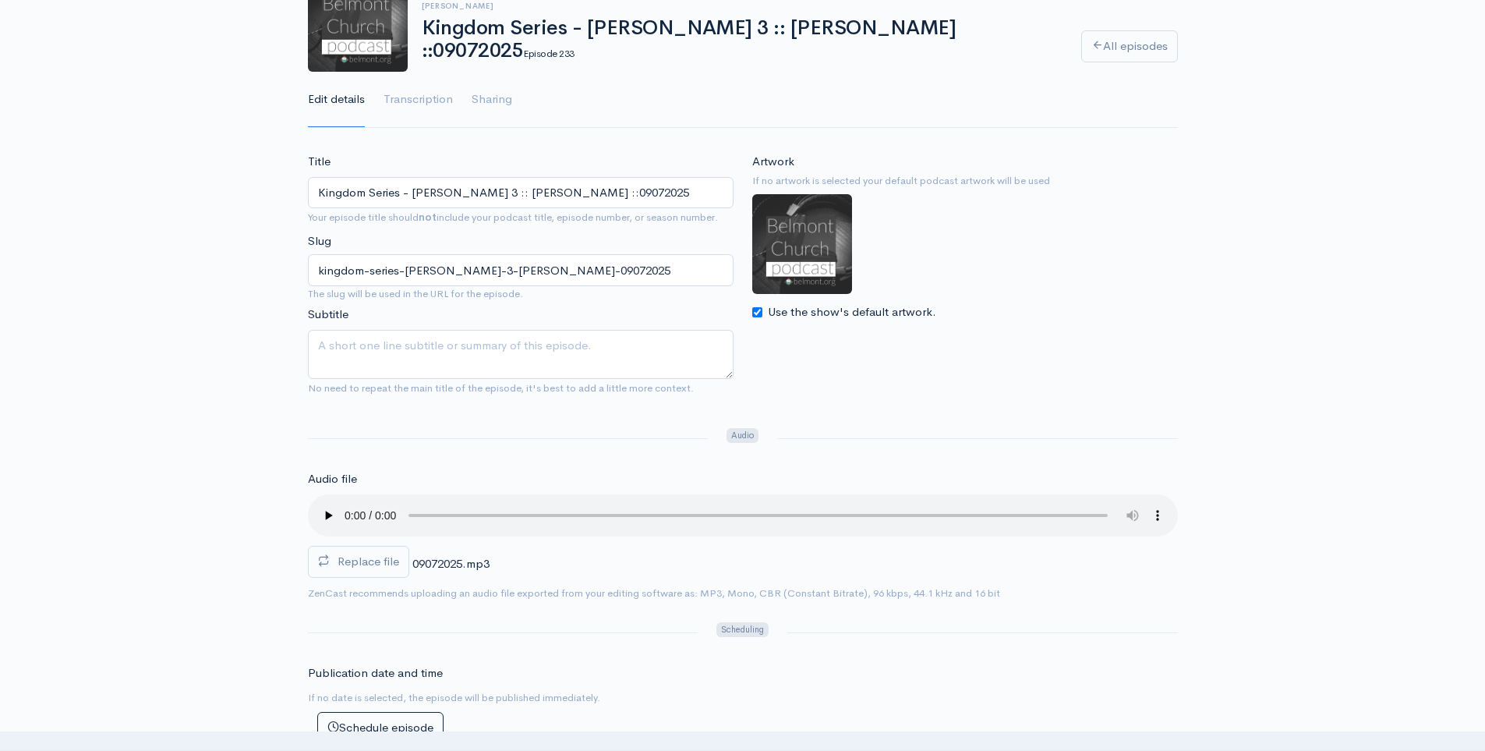
scroll to position [292, 0]
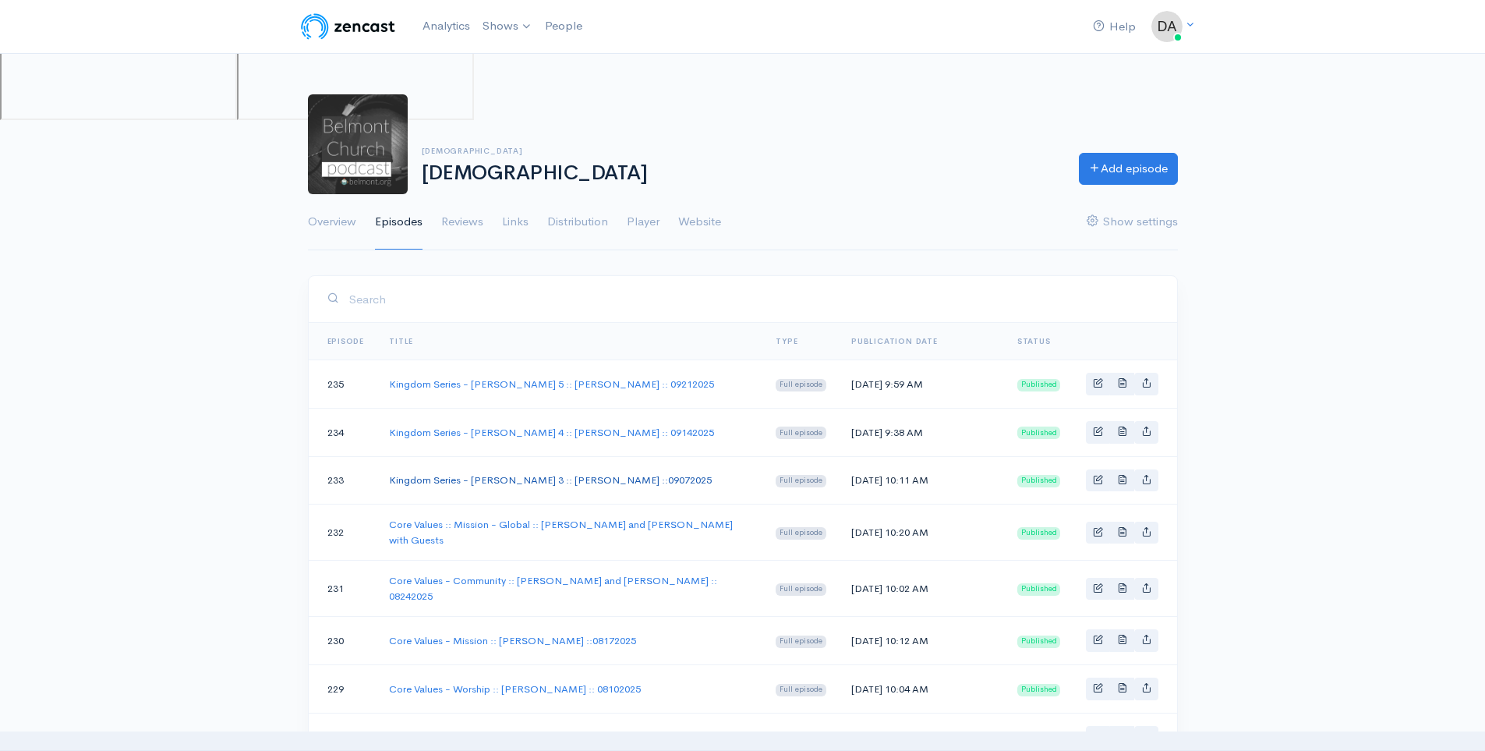
click at [508, 476] on link "Kingdom Series - Matthew 3 :: Steve Allen ::09072025" at bounding box center [550, 479] width 323 height 13
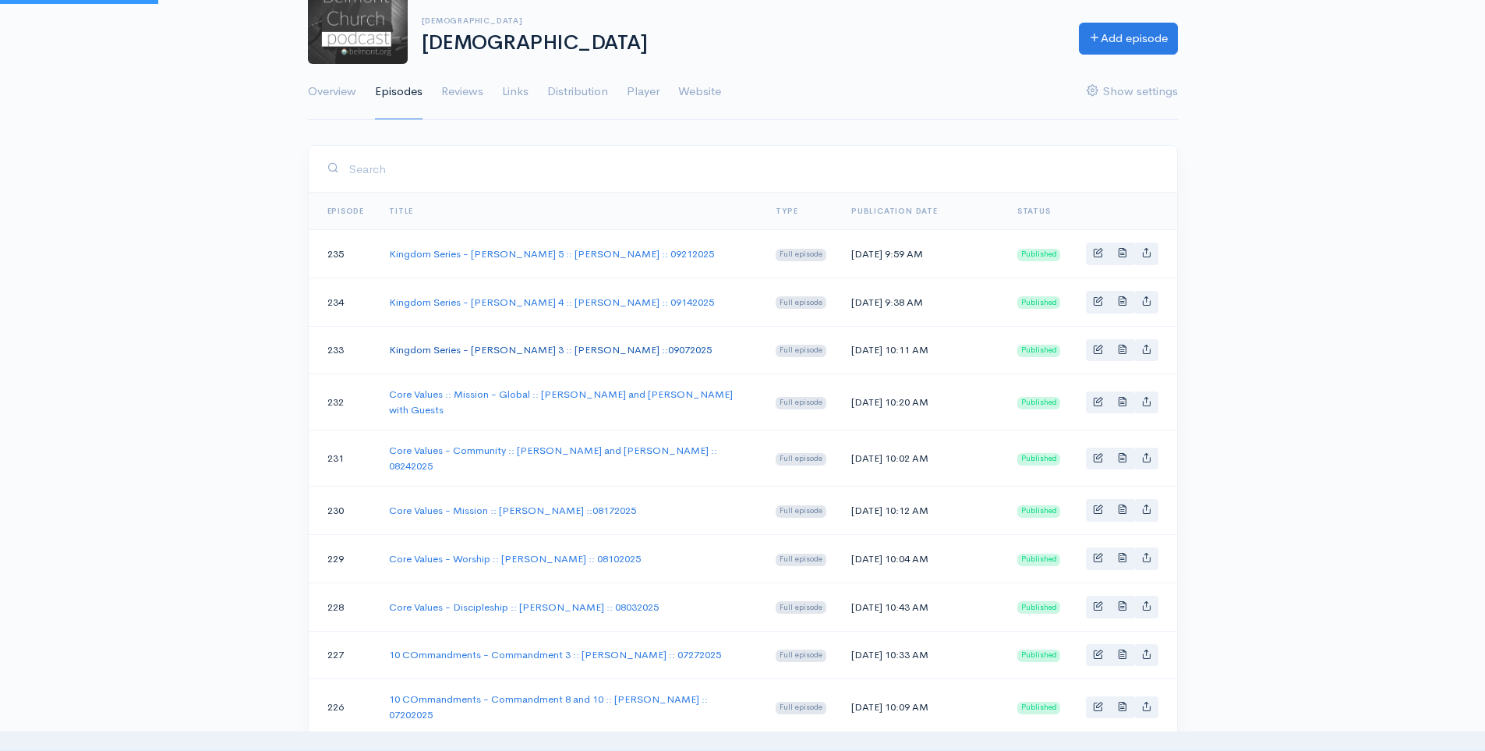
scroll to position [331, 0]
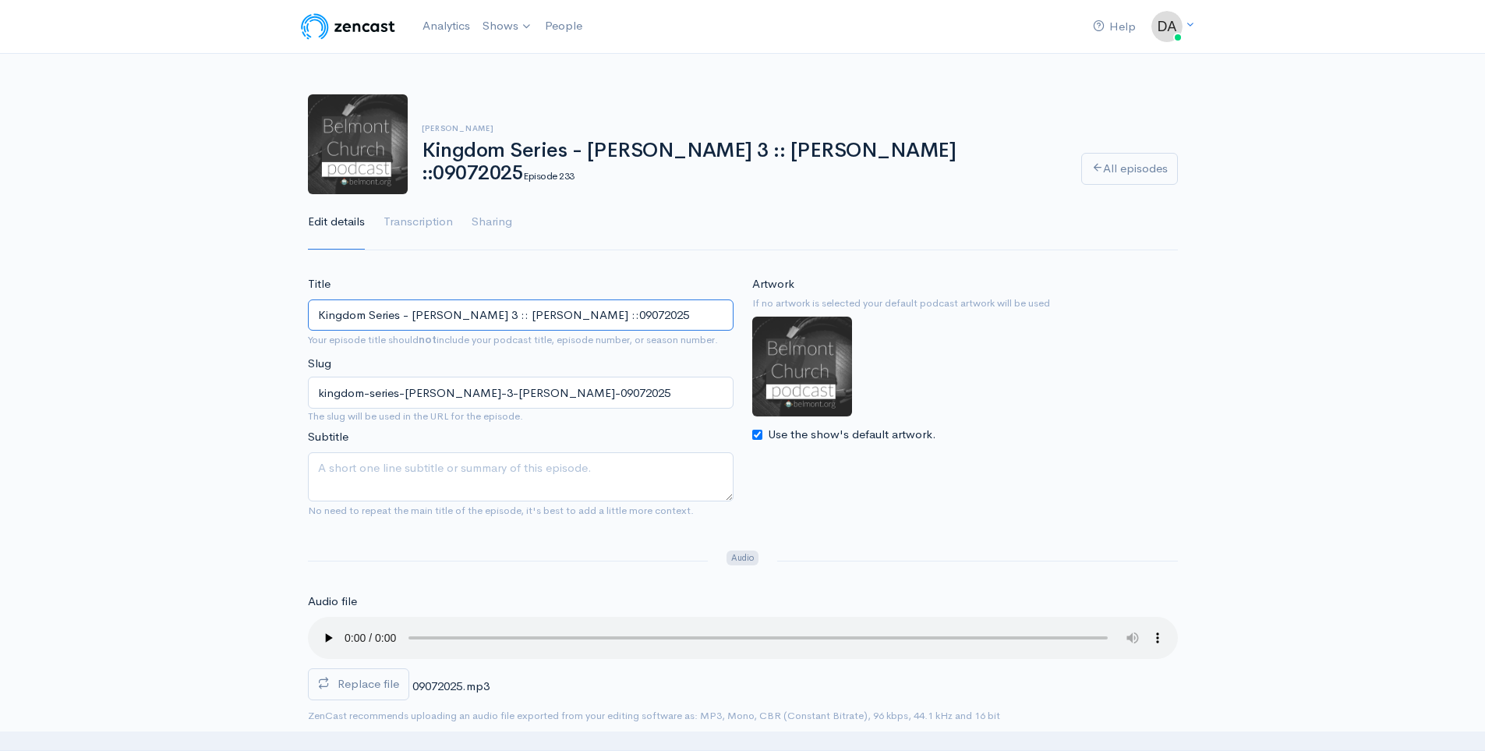
click at [553, 313] on input "Kingdom Series - Matthew 3 :: Steve Allen ::09072025" at bounding box center [521, 315] width 426 height 32
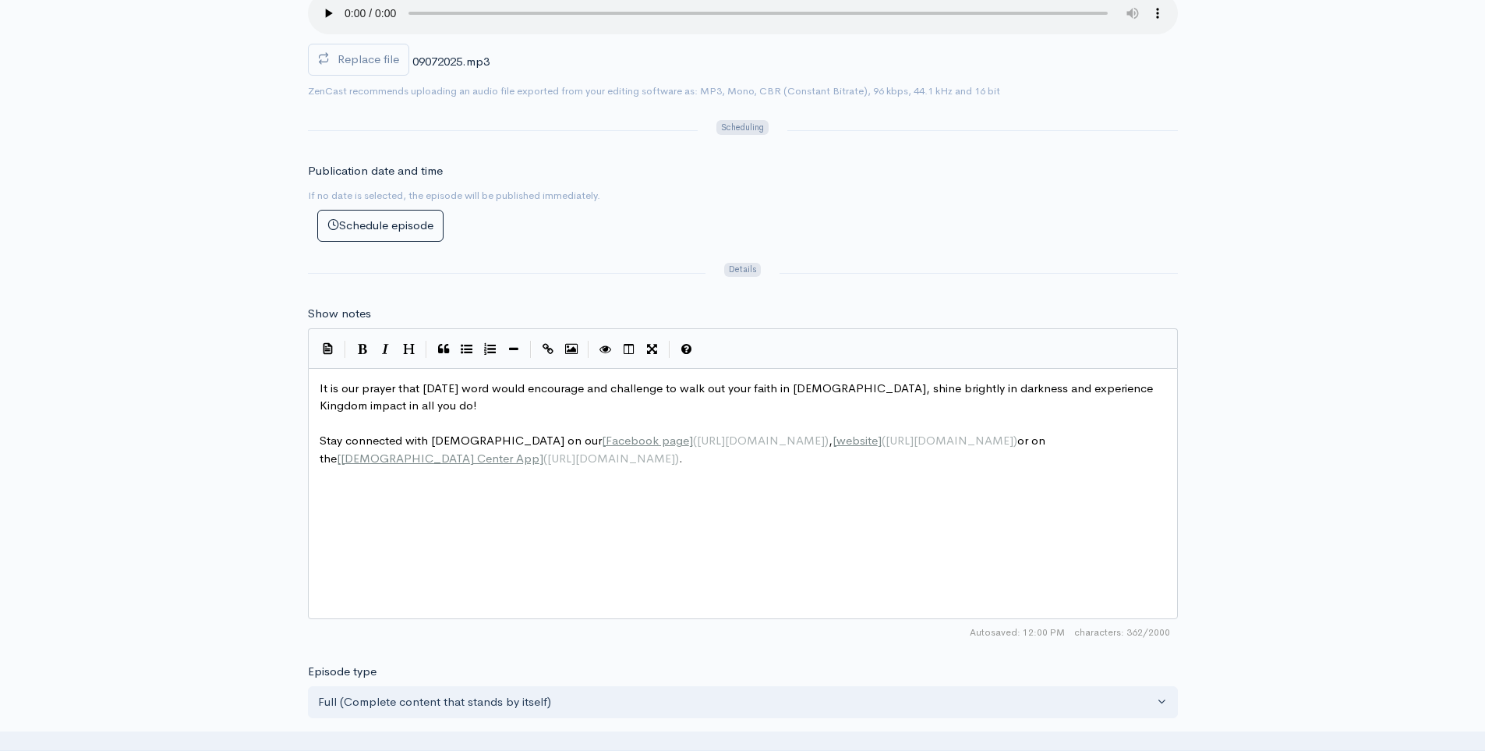
scroll to position [1052, 0]
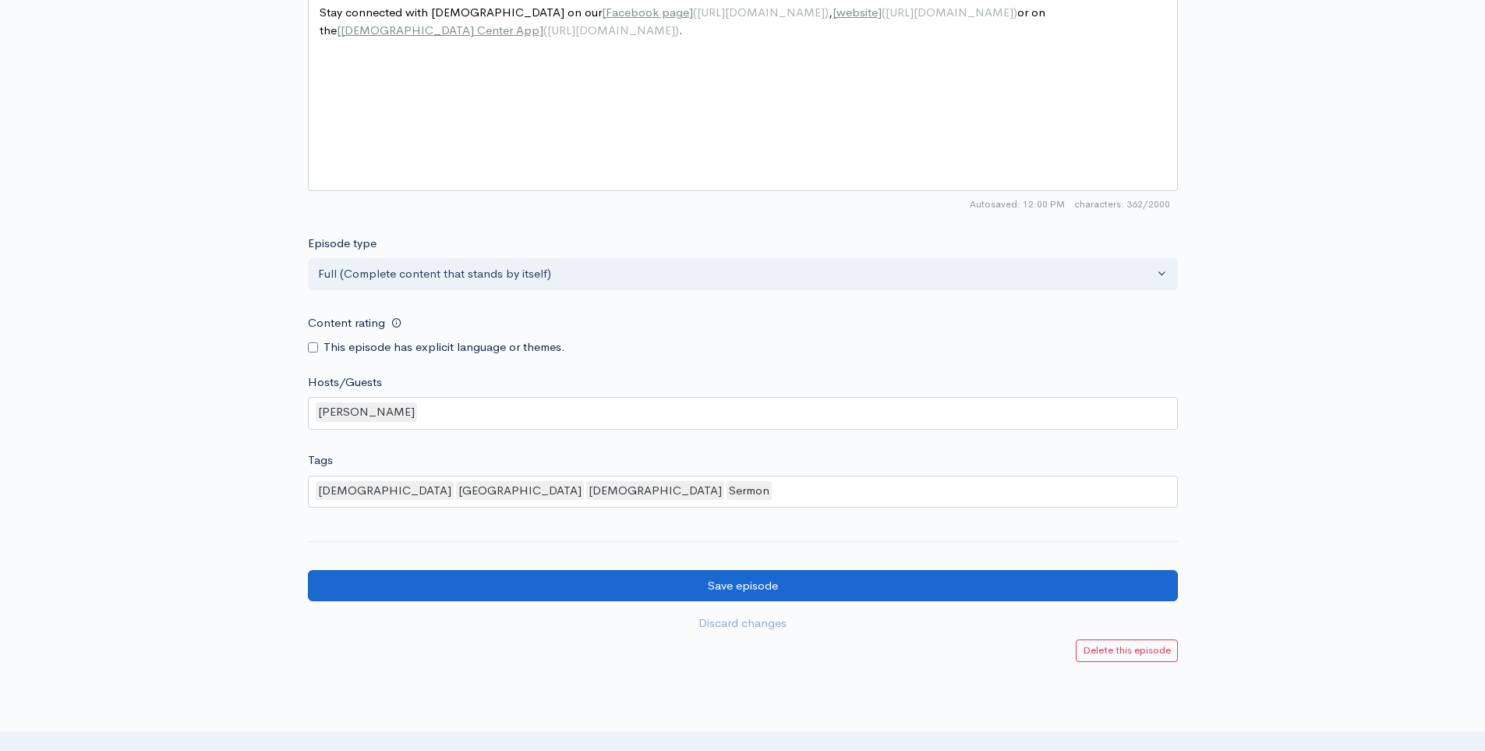
type input "Kingdom Series - [PERSON_NAME] 3 :: [PERSON_NAME] :: 09072025"
click at [594, 573] on input "Save episode" at bounding box center [743, 586] width 870 height 32
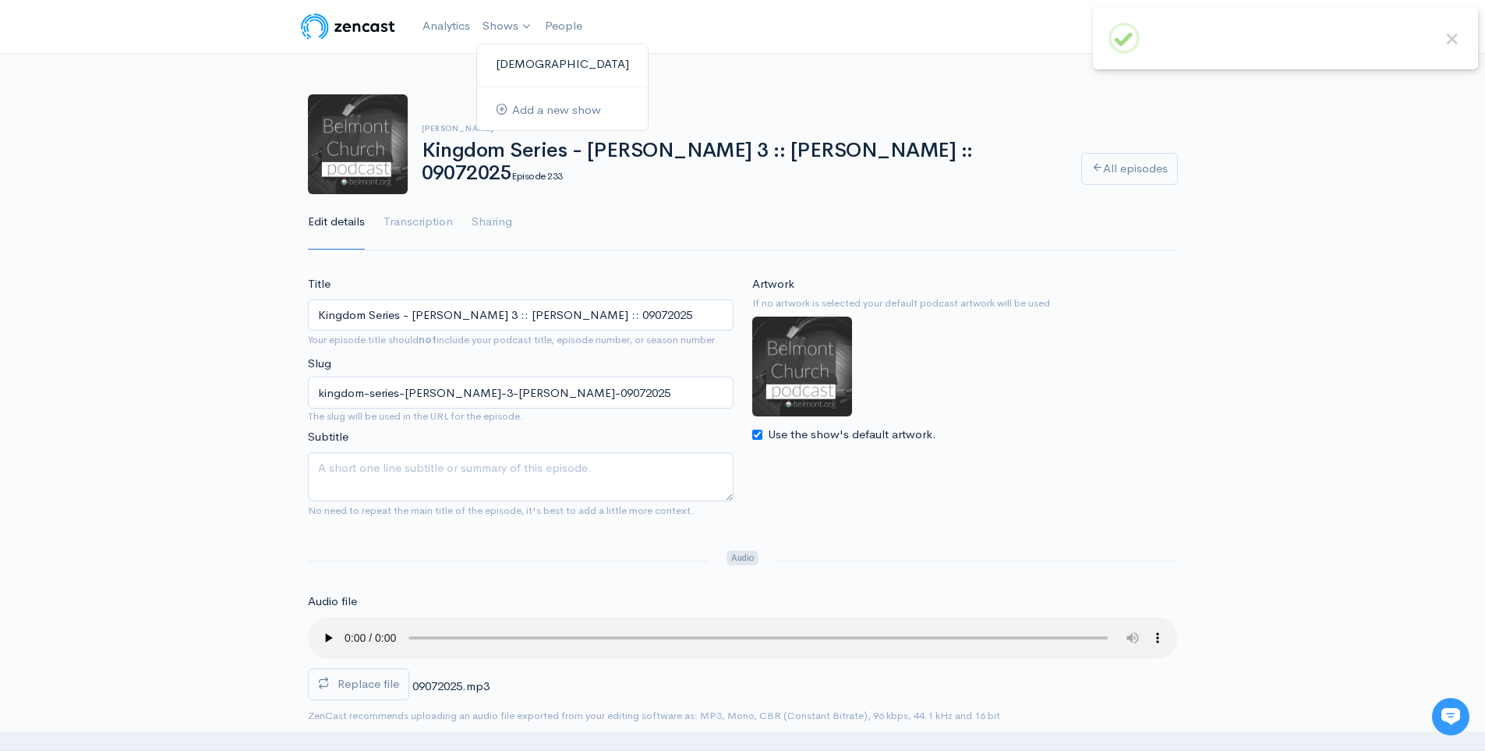
click at [512, 61] on link "[DEMOGRAPHIC_DATA]" at bounding box center [562, 64] width 171 height 27
